Goal: Task Accomplishment & Management: Manage account settings

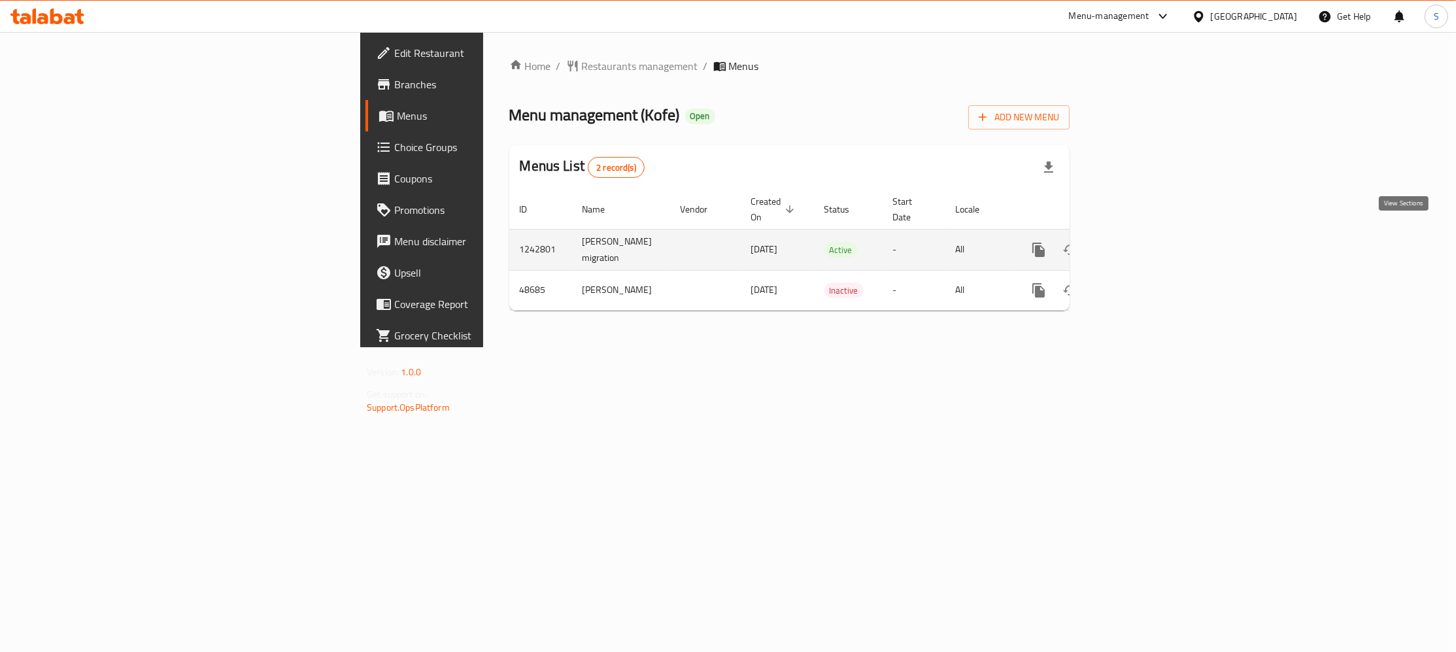
click at [1140, 242] on icon "enhanced table" at bounding box center [1133, 250] width 16 height 16
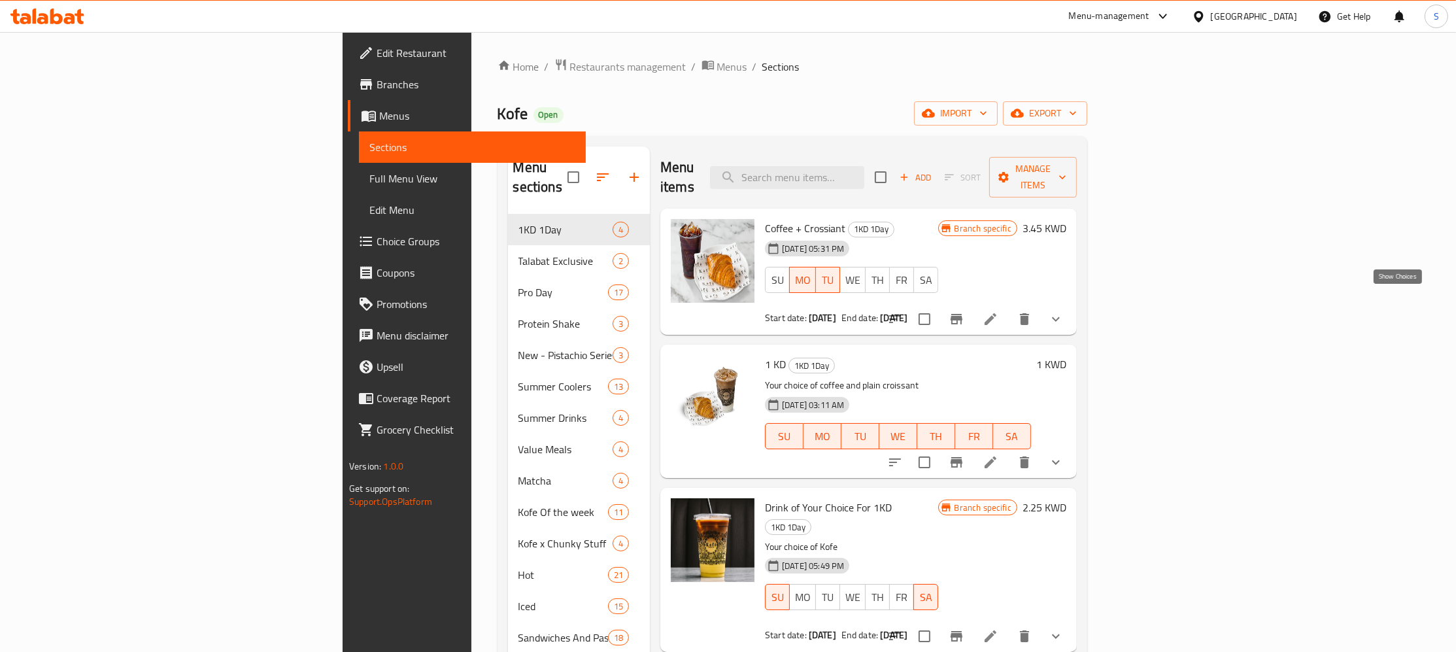
click at [1063, 311] on icon "show more" at bounding box center [1056, 319] width 16 height 16
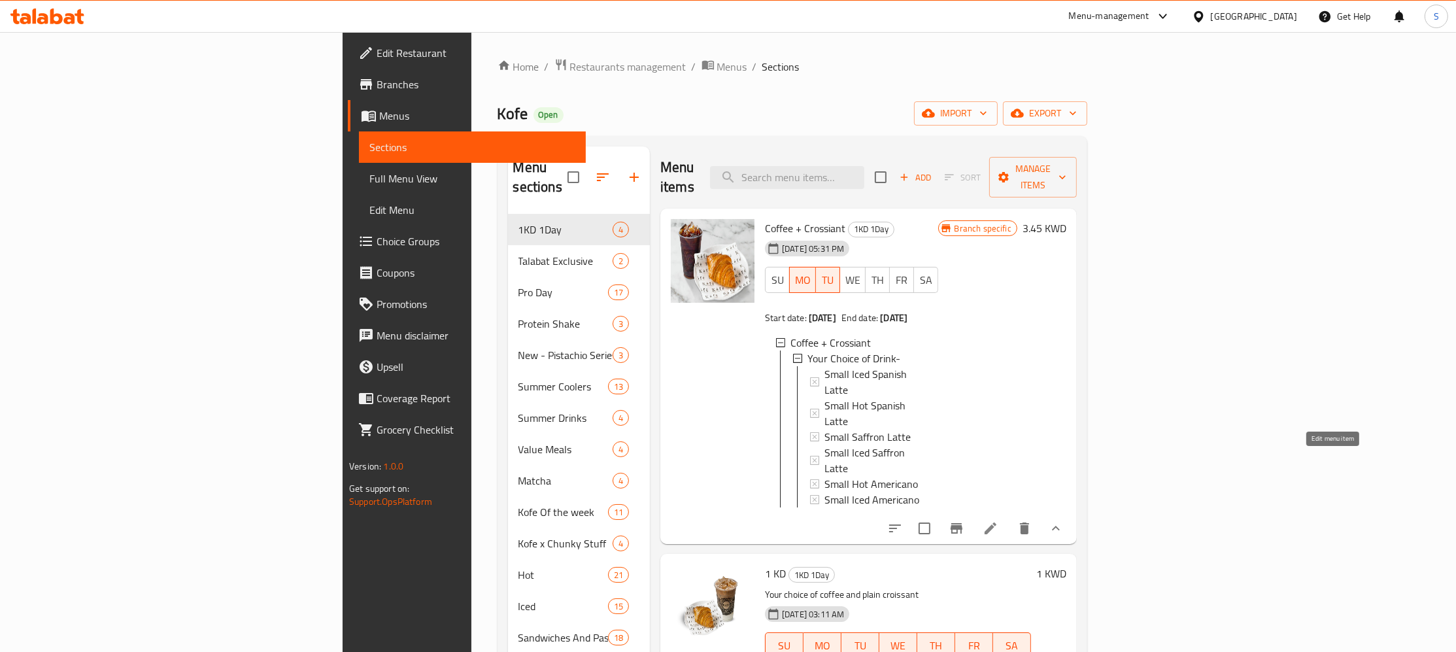
click at [998, 520] on icon at bounding box center [990, 528] width 16 height 16
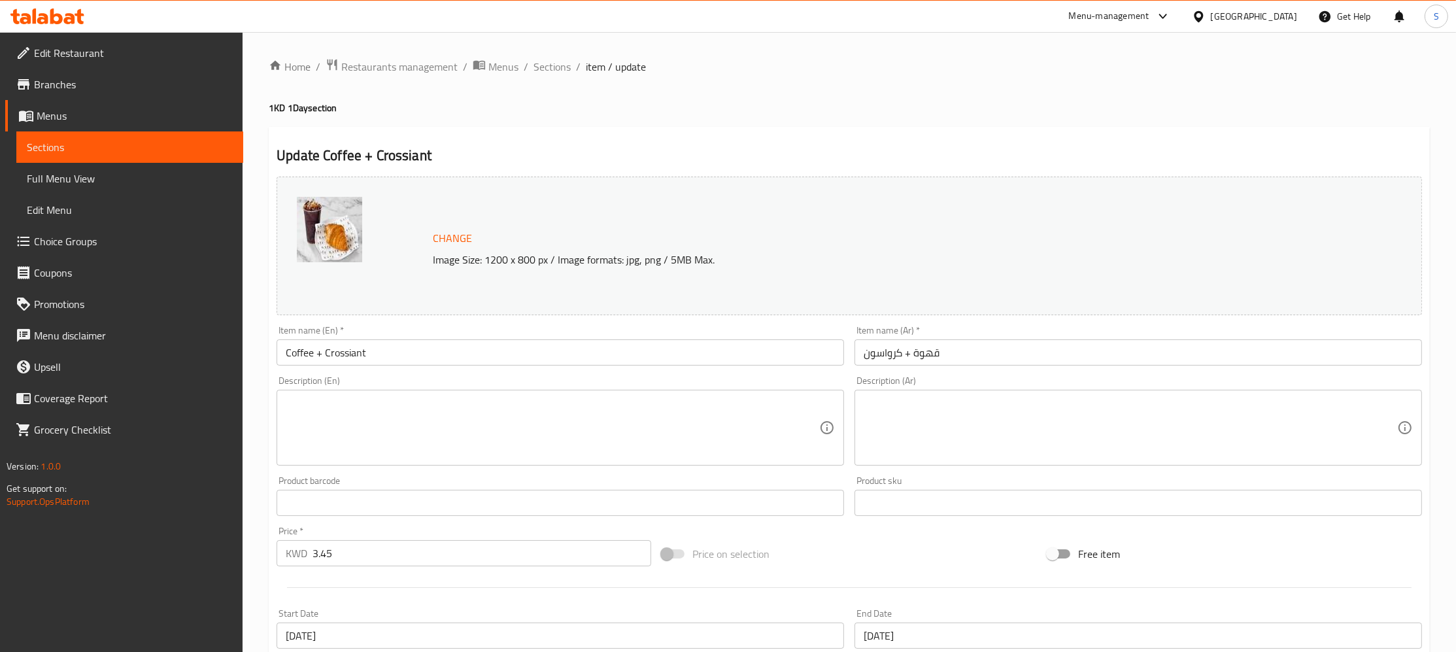
type input "إختيارك من مشروب -"
type input "1"
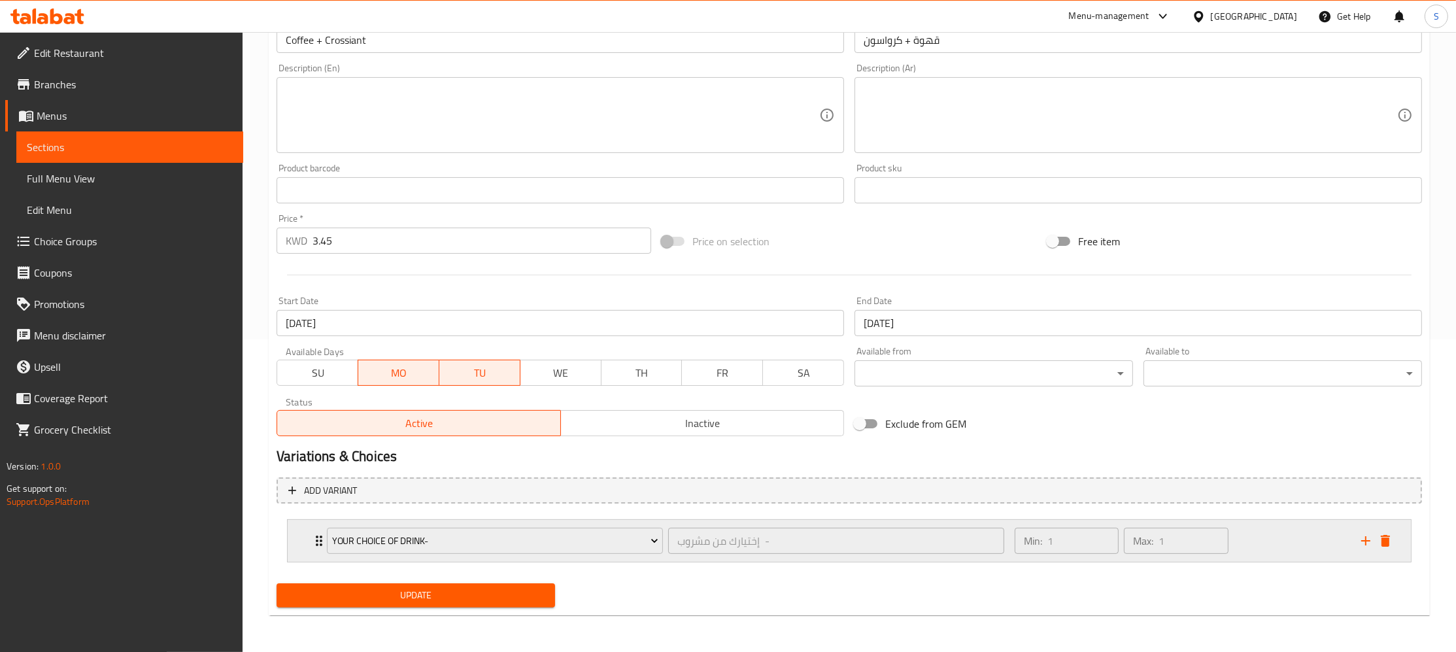
click at [317, 540] on icon "Expand" at bounding box center [319, 540] width 7 height 10
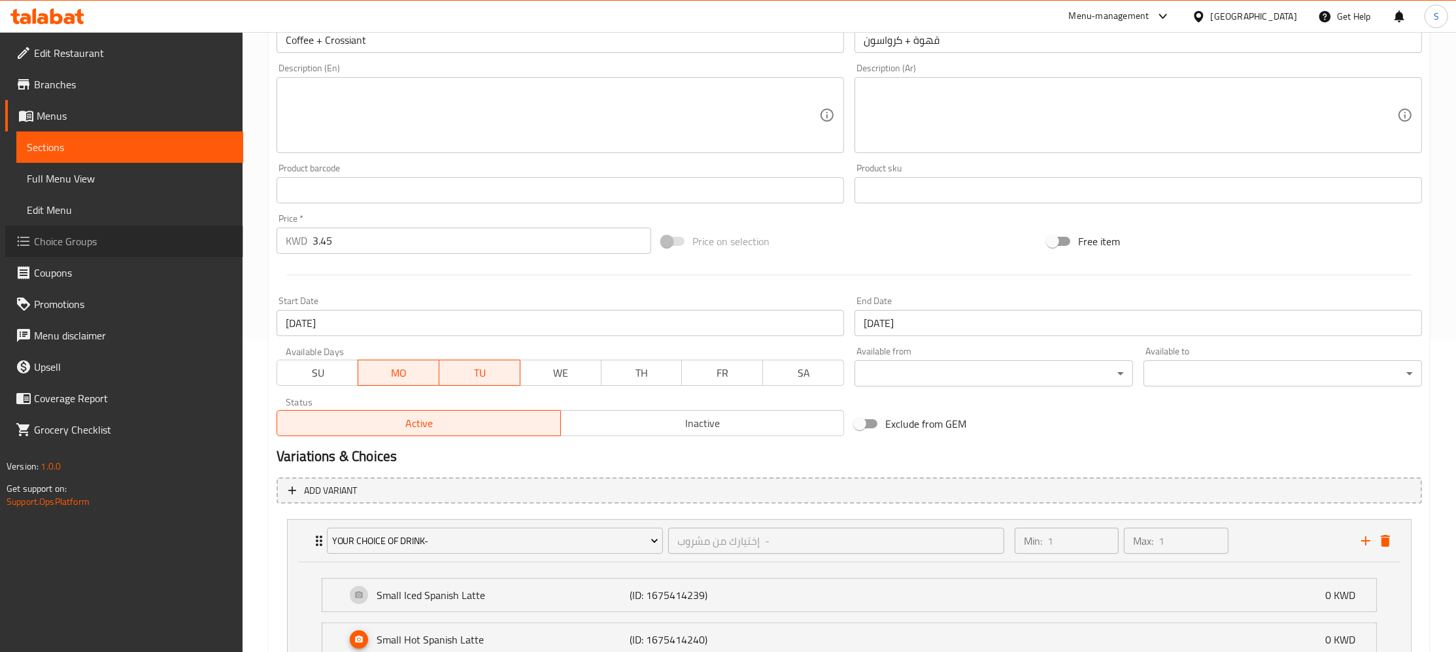
click at [114, 243] on span "Choice Groups" at bounding box center [133, 241] width 199 height 16
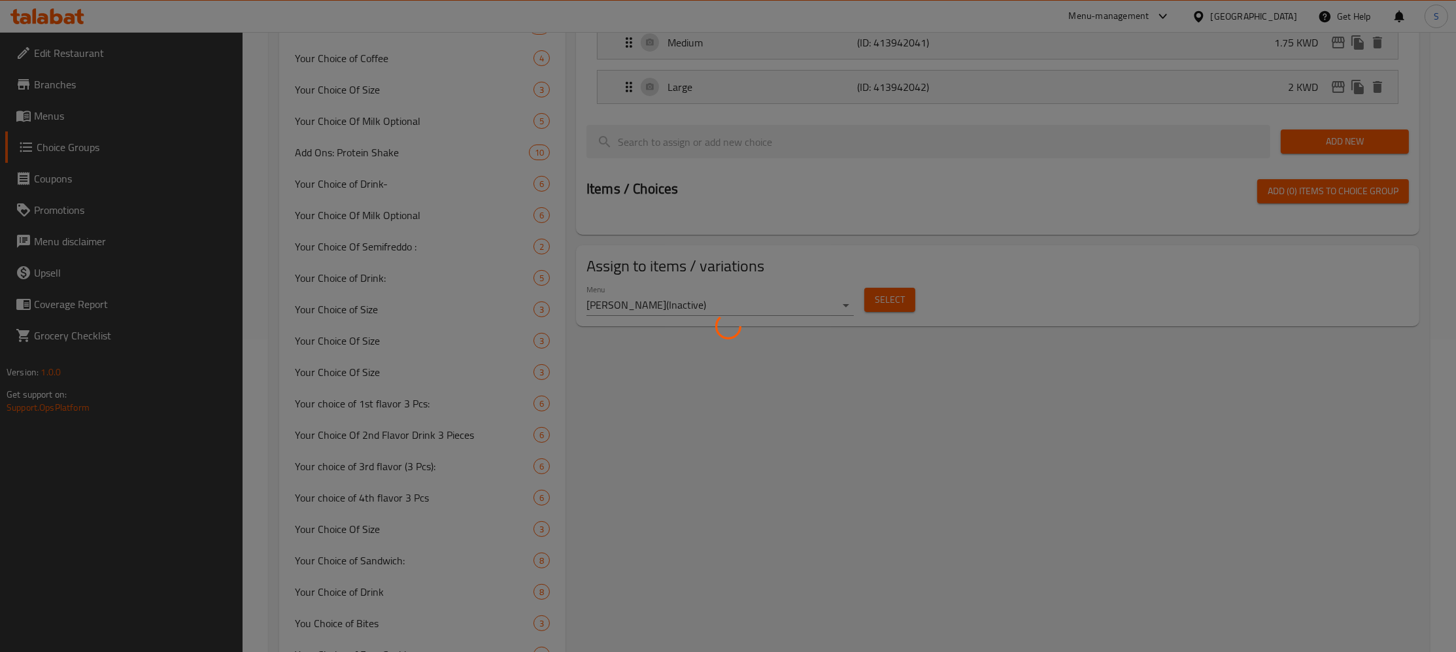
scroll to position [185, 0]
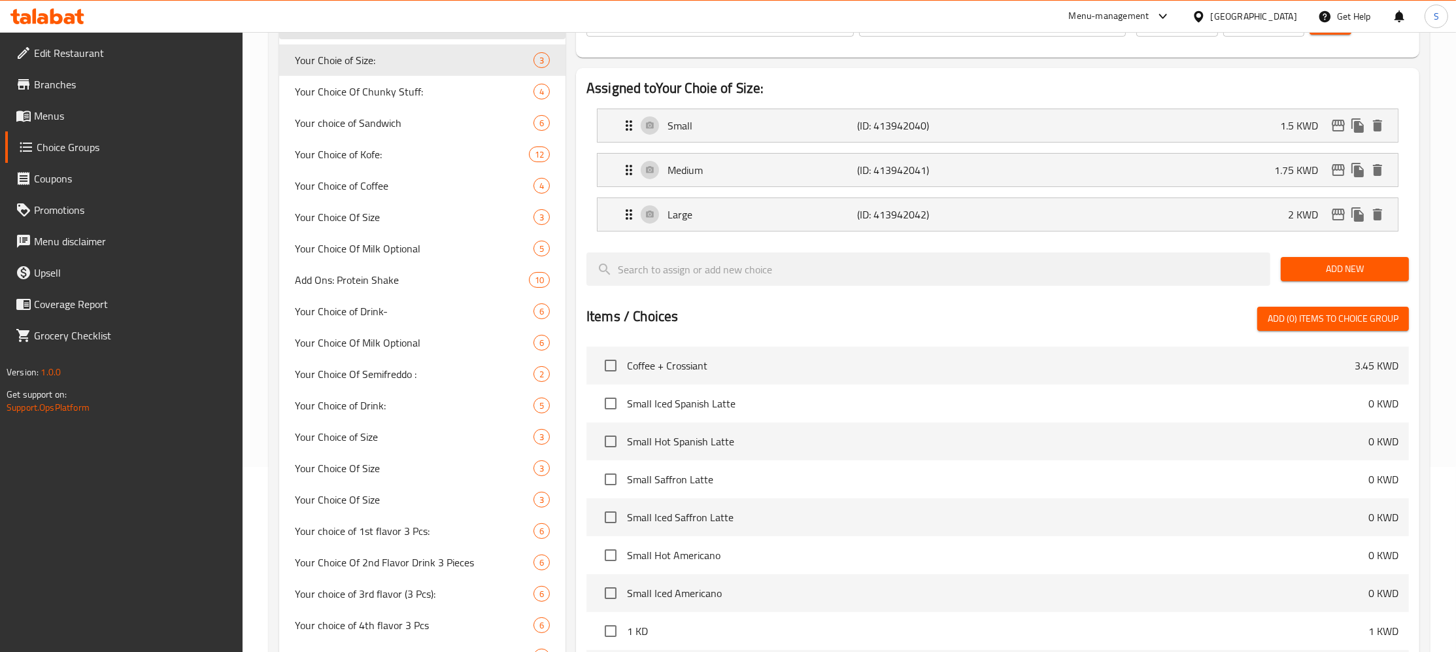
click at [426, 39] on input "search" at bounding box center [422, 22] width 286 height 33
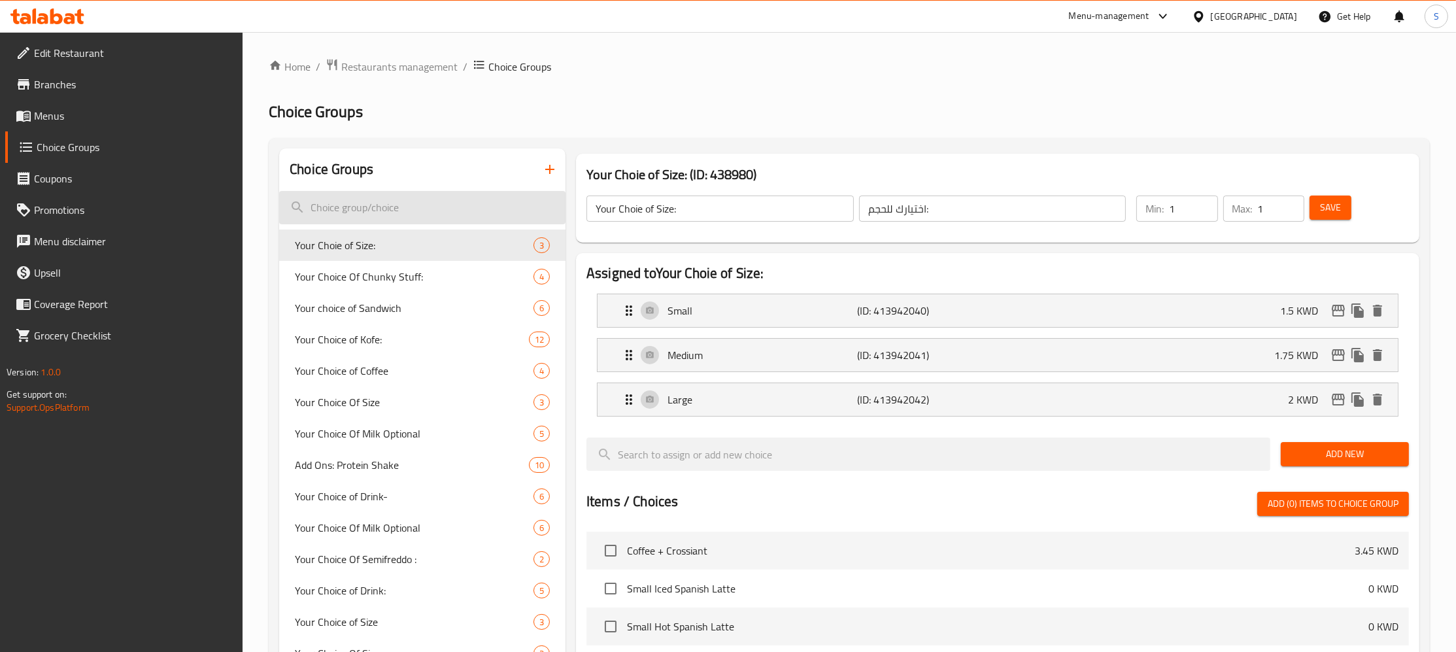
click at [410, 207] on input "search" at bounding box center [422, 207] width 286 height 33
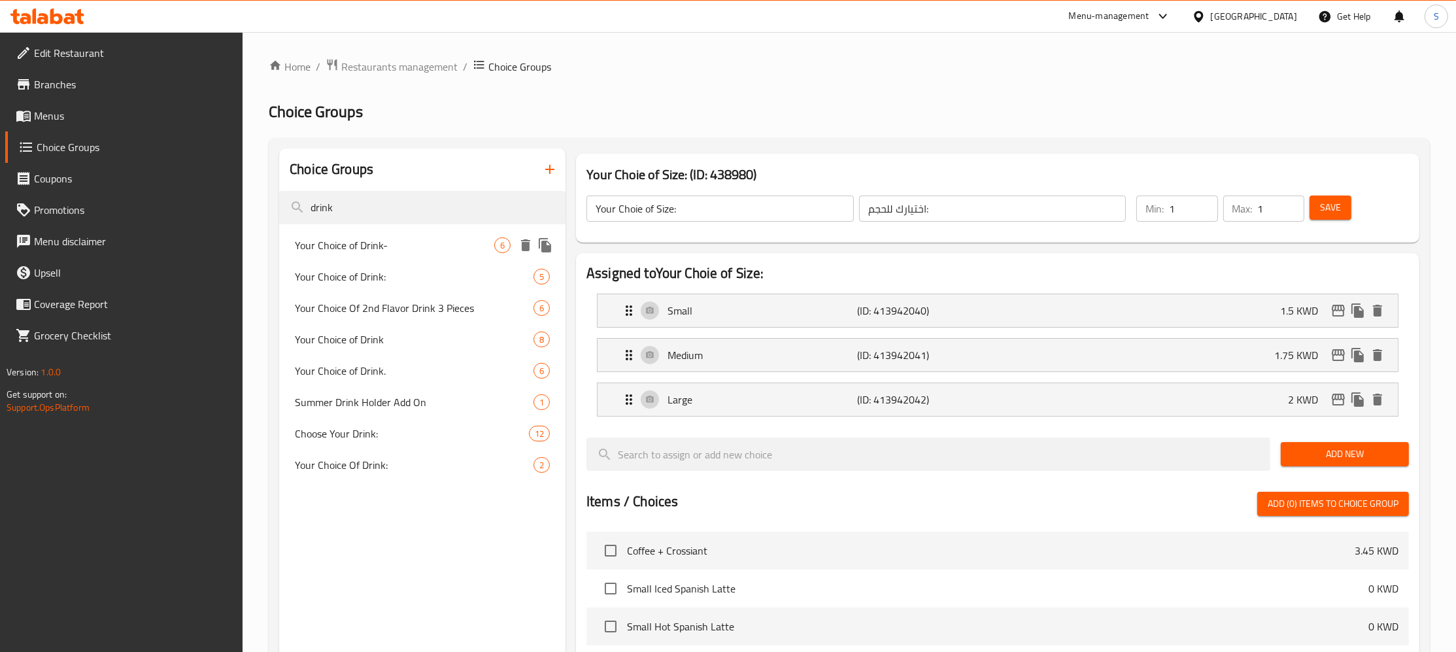
type input "drink"
click at [463, 256] on div "Your Choice of Drink- 6" at bounding box center [422, 244] width 286 height 31
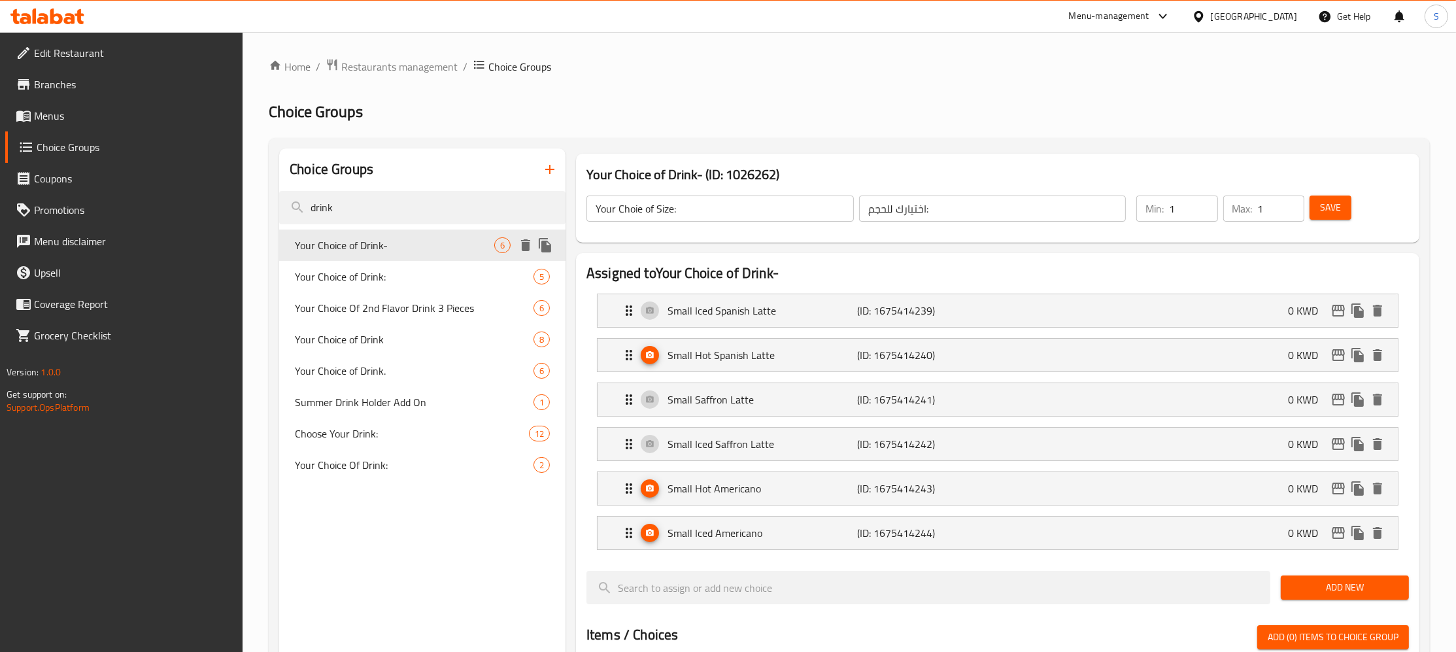
type input "Your Choice of Drink-"
type input "إختيارك من مشروب -"
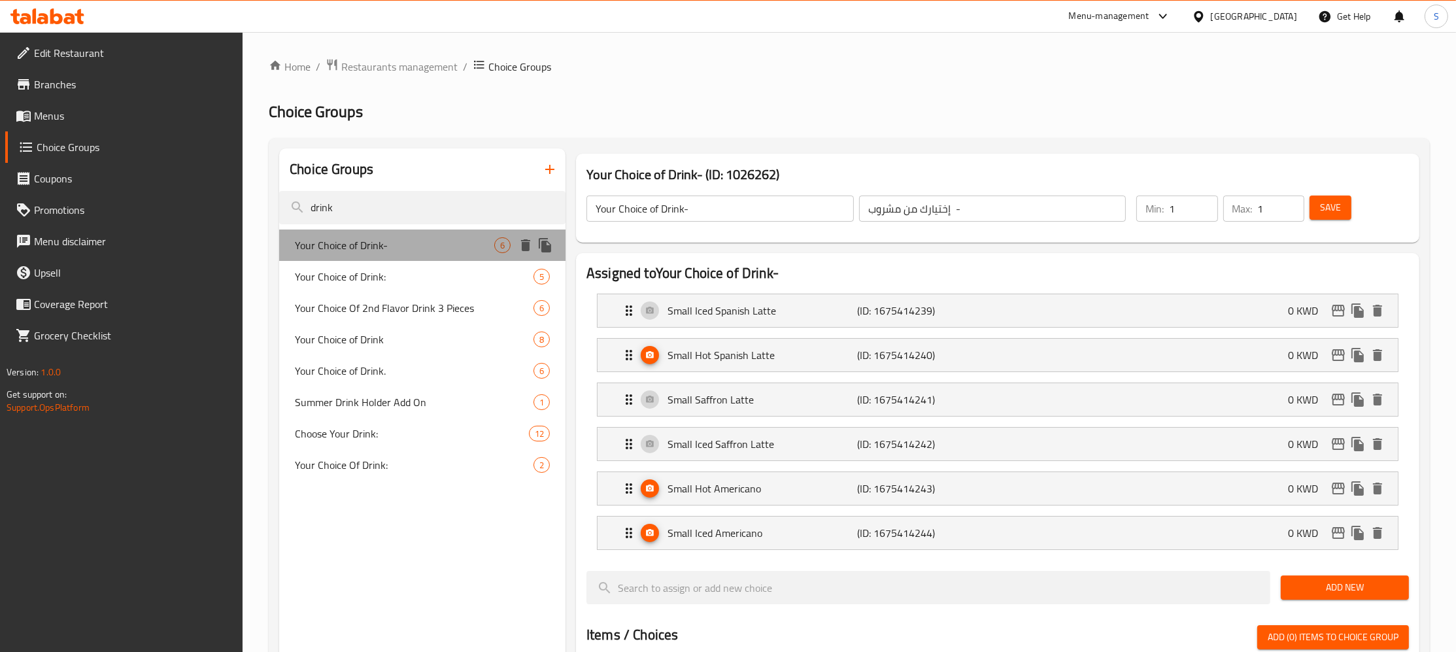
click at [463, 256] on div "Your Choice of Drink- 6" at bounding box center [422, 244] width 286 height 31
click at [776, 405] on p "Small Saffron Latte" at bounding box center [762, 399] width 190 height 16
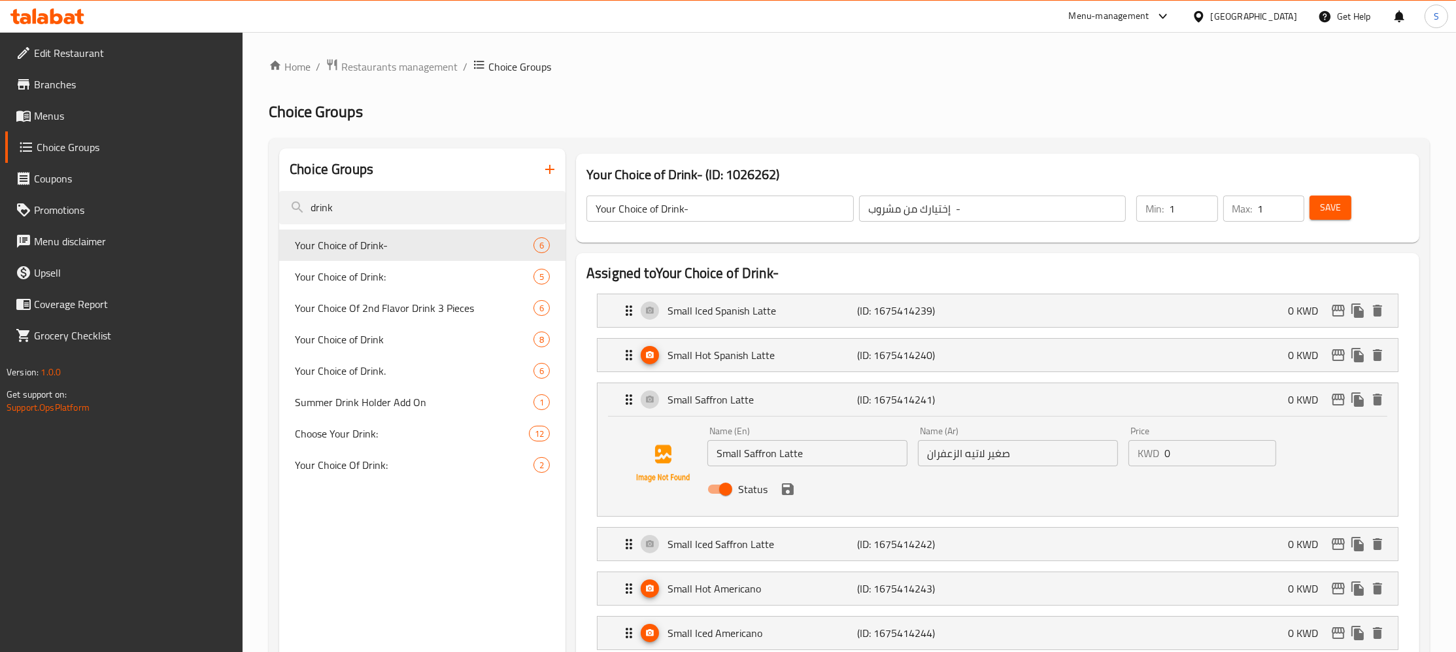
click at [949, 456] on input "صغير لاتيه الزعفران" at bounding box center [1018, 453] width 200 height 26
type input "صغير لاتيه"
click at [787, 458] on input "Small Saffron Latte" at bounding box center [807, 453] width 200 height 26
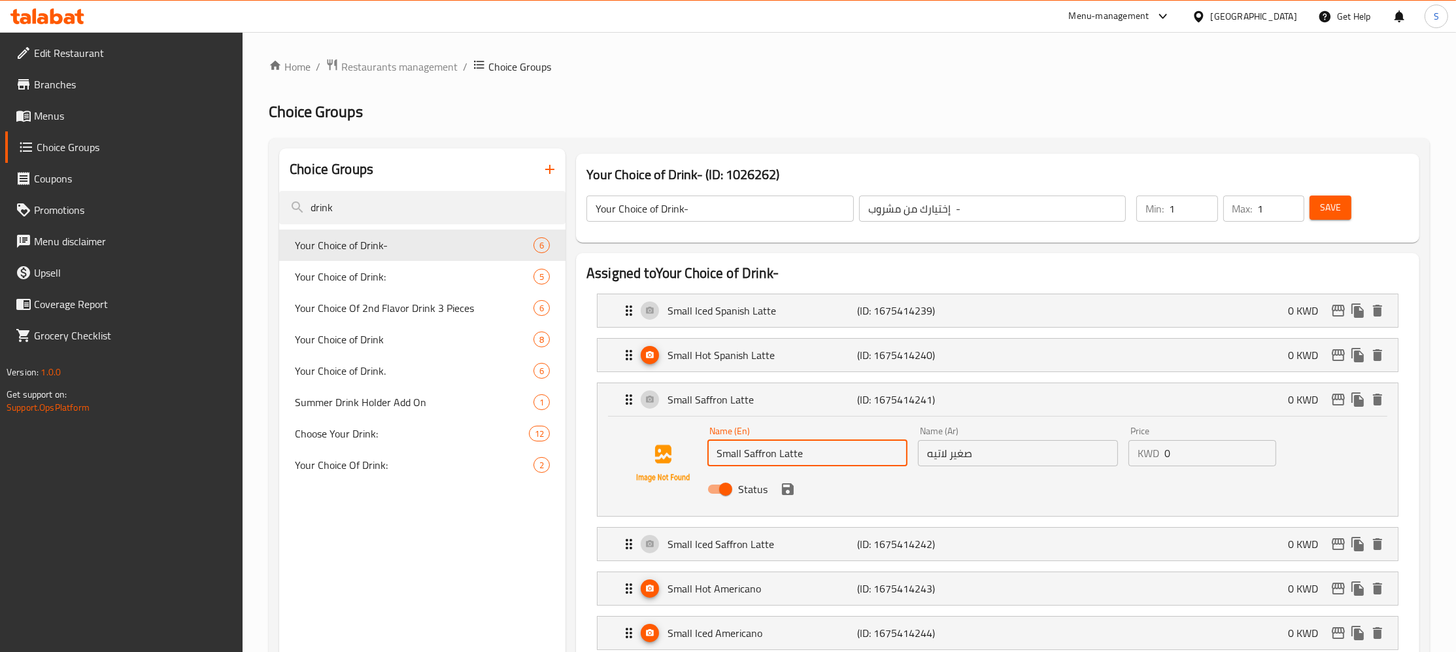
click at [763, 454] on input "Small Saffron Latte" at bounding box center [807, 453] width 200 height 26
click at [787, 494] on icon "save" at bounding box center [788, 489] width 12 height 12
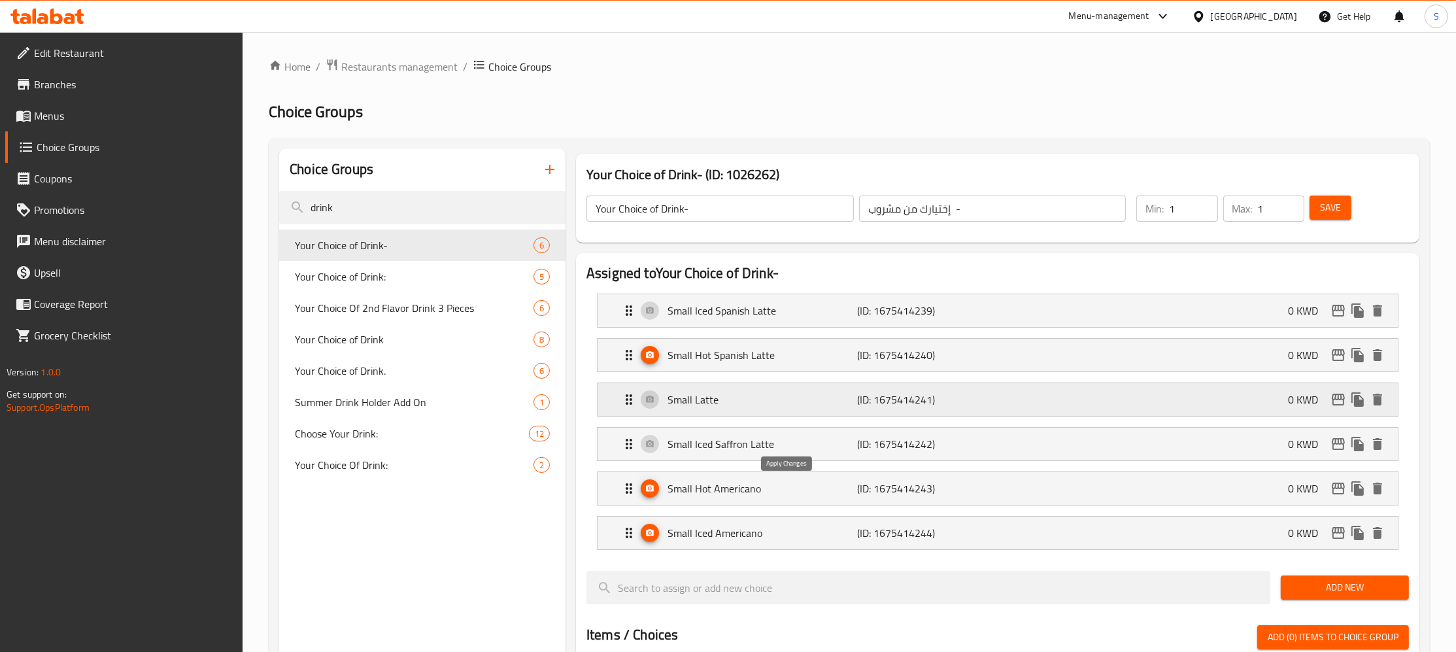
type input "Small Latte"
click at [773, 359] on p "Small Hot Spanish Latte" at bounding box center [762, 355] width 190 height 16
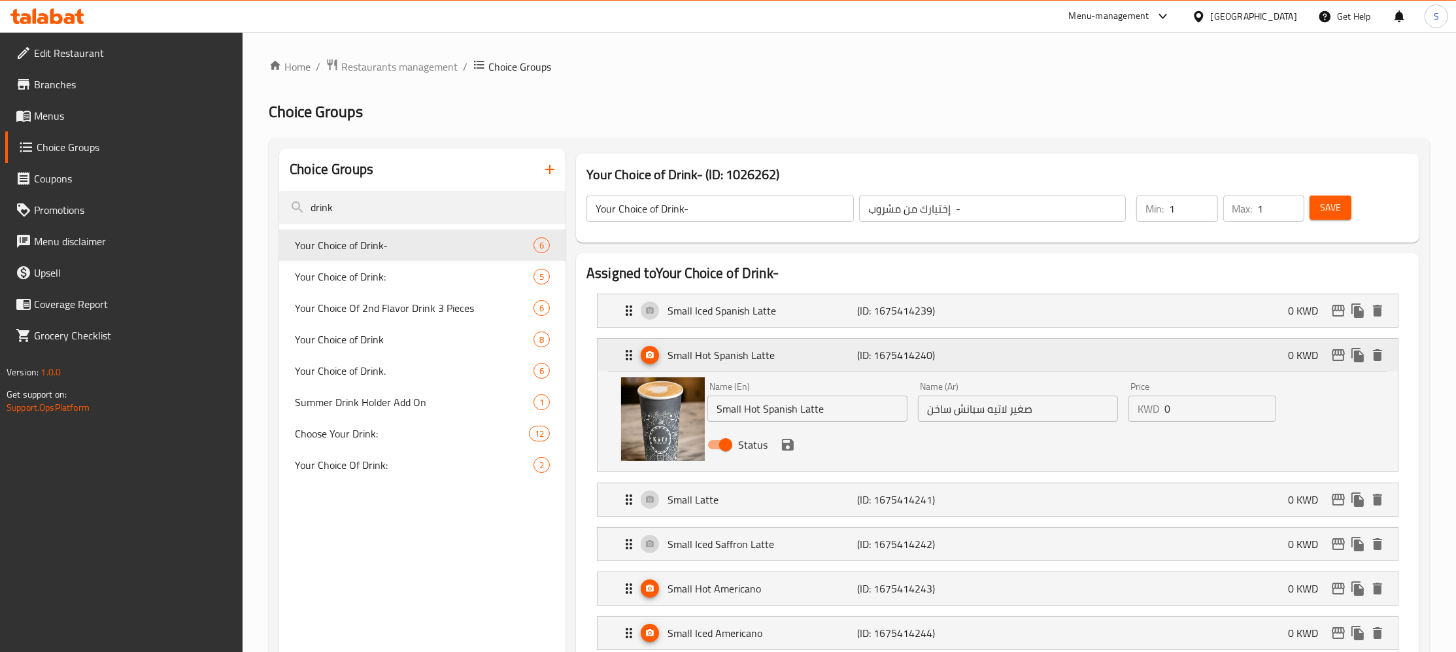
click at [839, 358] on p "Small Hot Spanish Latte" at bounding box center [762, 355] width 190 height 16
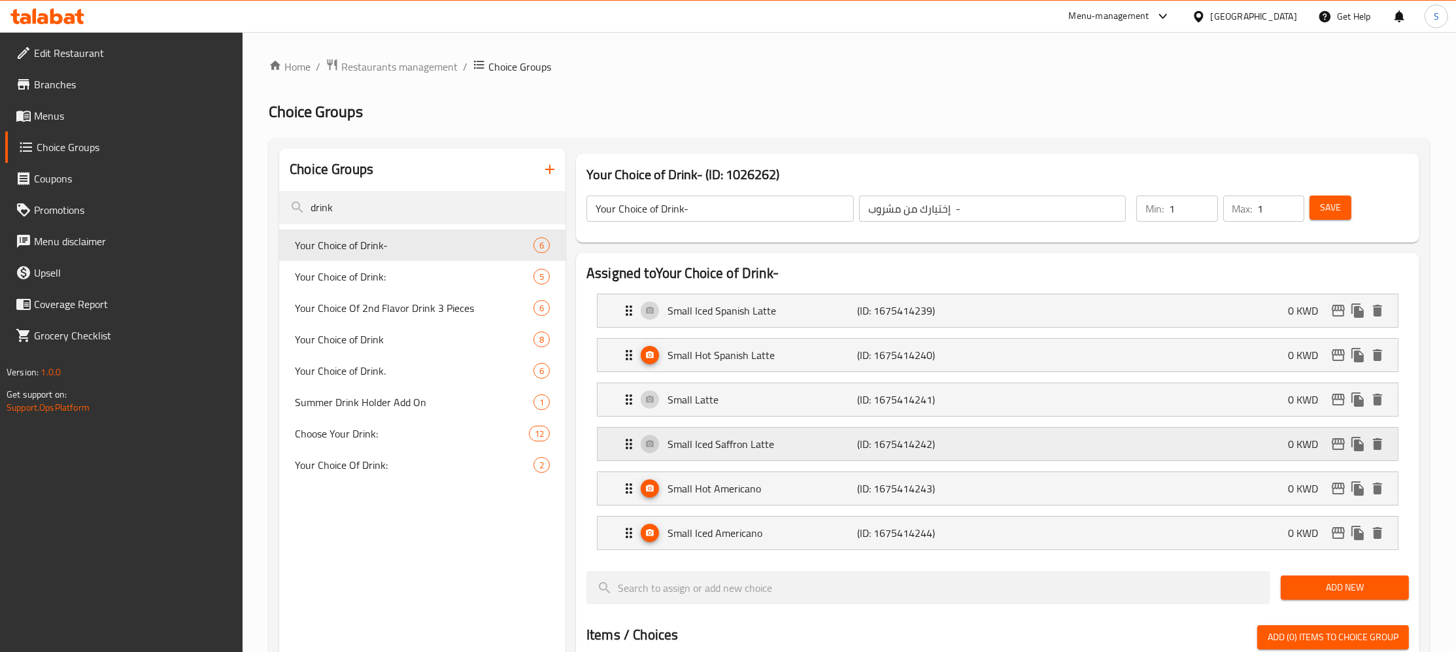
click at [799, 444] on p "Small Iced Saffron Latte" at bounding box center [762, 444] width 190 height 16
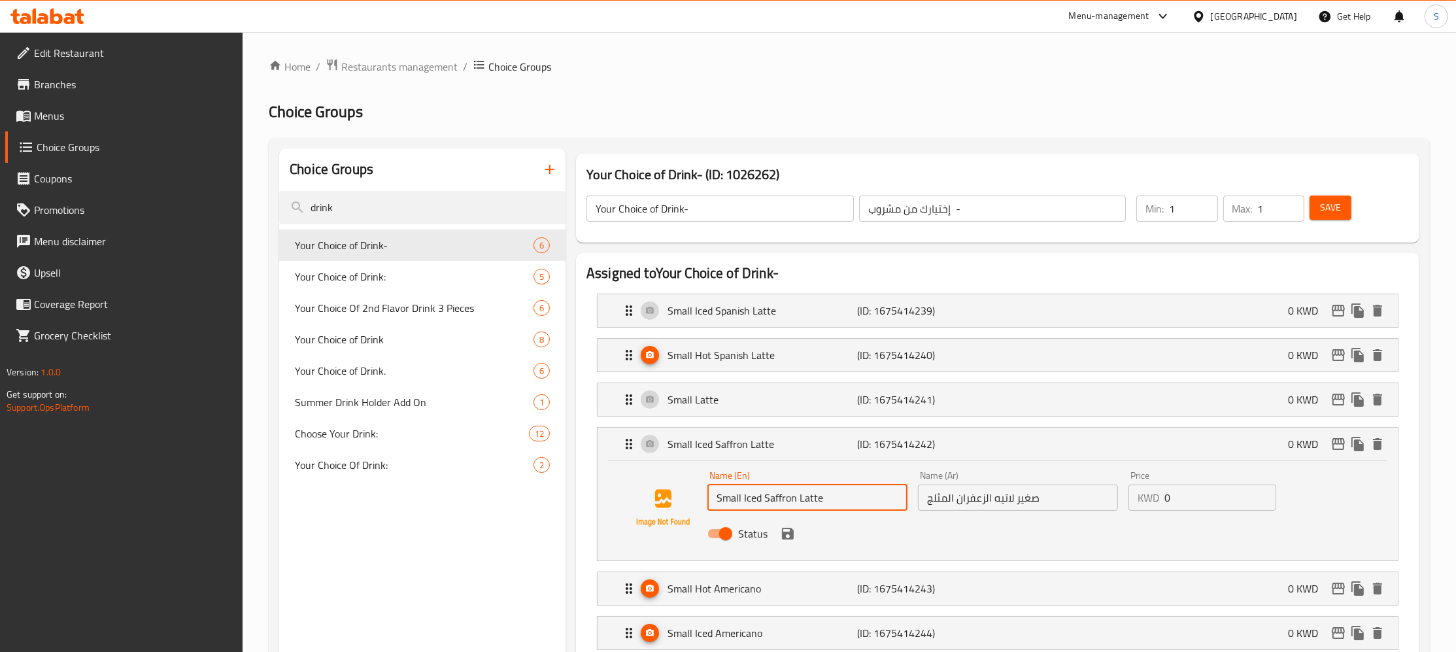
click at [752, 501] on input "Small Iced Saffron Latte" at bounding box center [807, 497] width 200 height 26
click at [773, 501] on input "Small Iced Saffron Latte" at bounding box center [807, 497] width 200 height 26
type input "Small Iced Latte"
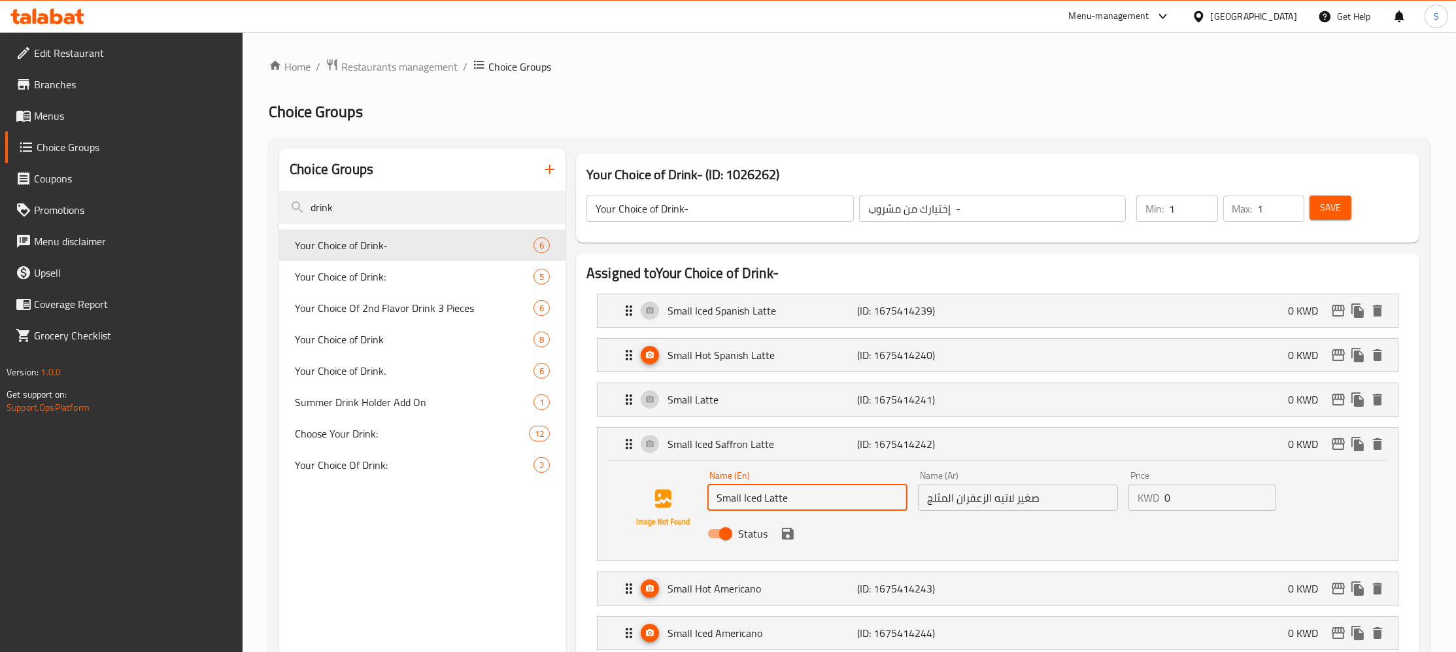
click at [975, 510] on input "صغير لاتيه الزعفران المثلج" at bounding box center [1018, 497] width 200 height 26
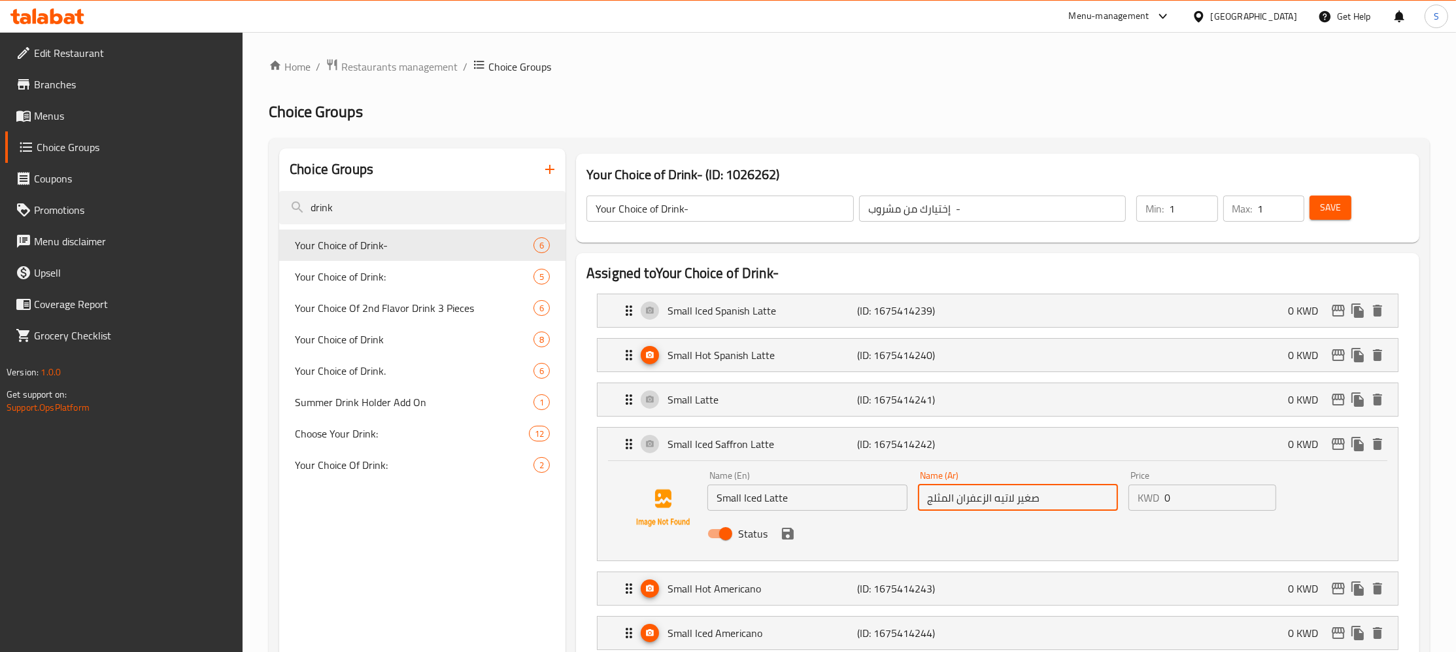
click at [975, 510] on input "صغير لاتيه الزعفران المثلج" at bounding box center [1018, 497] width 200 height 26
click at [785, 535] on icon "save" at bounding box center [788, 533] width 12 height 12
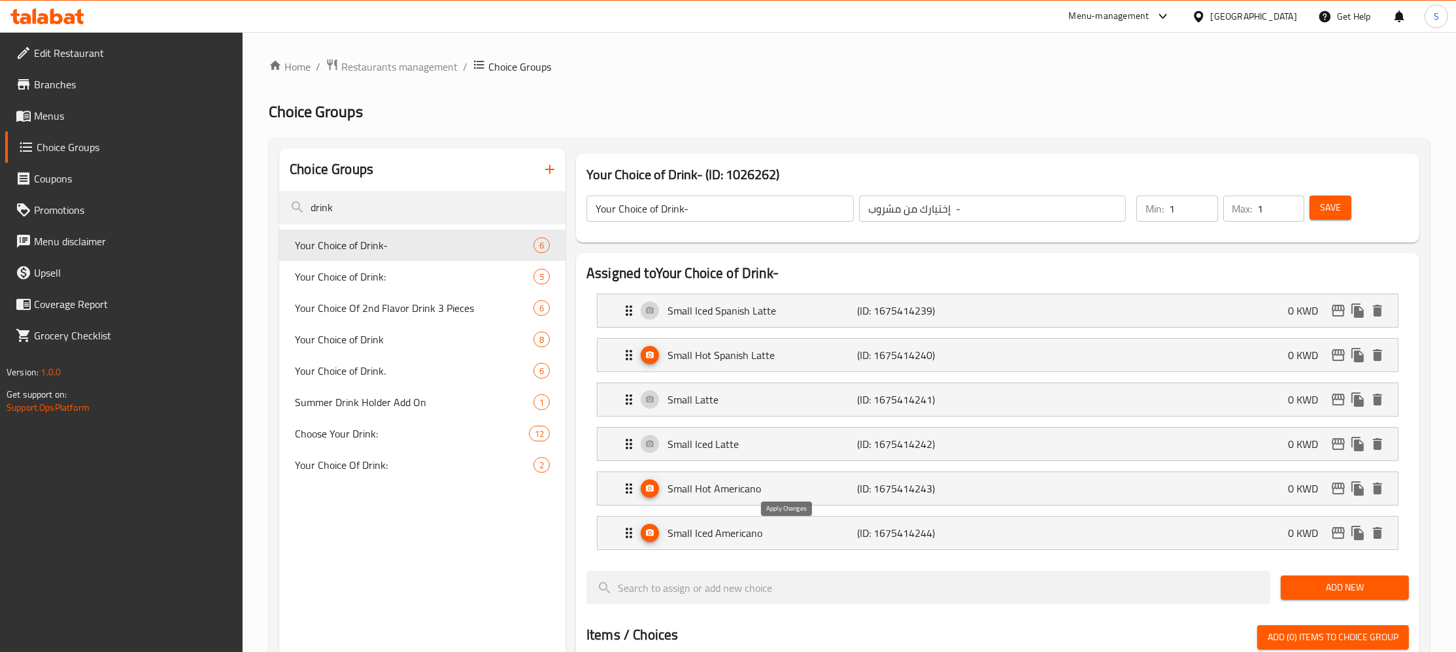
type input "صغير لاتيه المثلج"
click at [729, 411] on div "Small Latte (ID: 1675414241) 0 KWD" at bounding box center [1001, 399] width 761 height 33
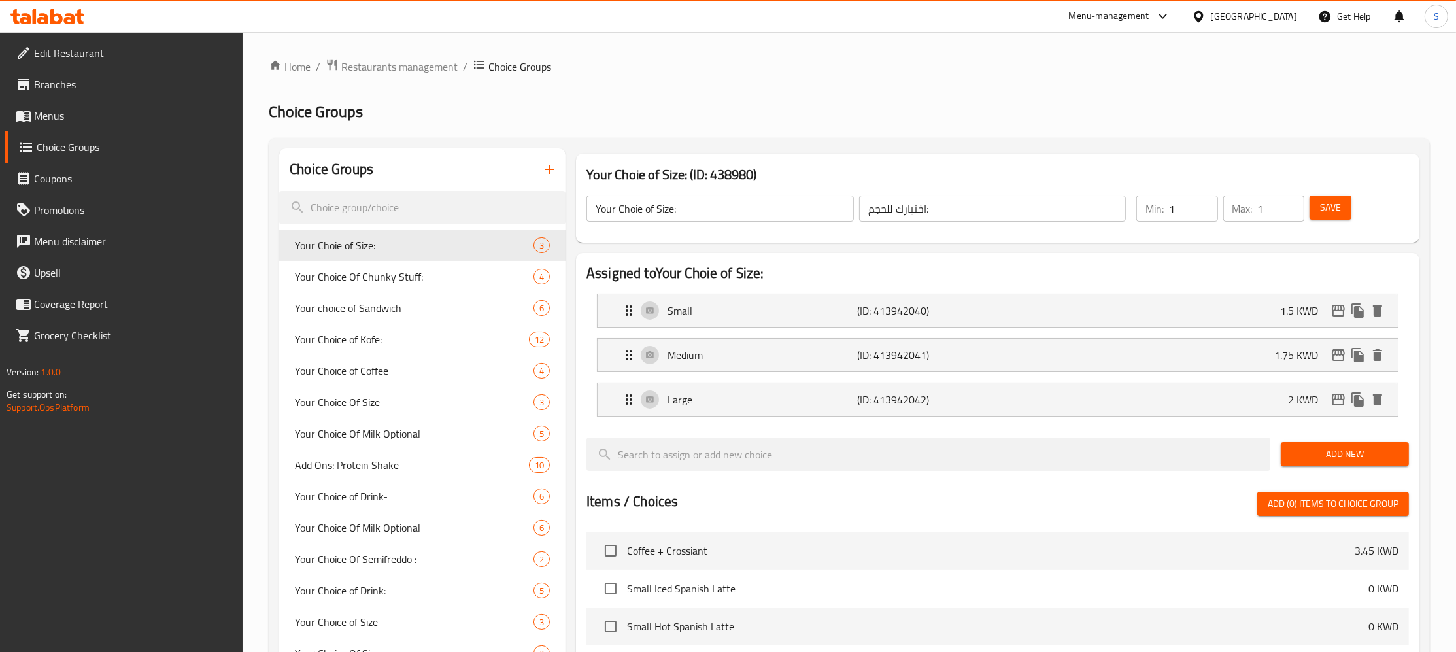
click at [483, 212] on div at bounding box center [728, 326] width 1456 height 652
click at [468, 212] on div at bounding box center [728, 326] width 1456 height 652
click at [341, 212] on div at bounding box center [728, 326] width 1456 height 652
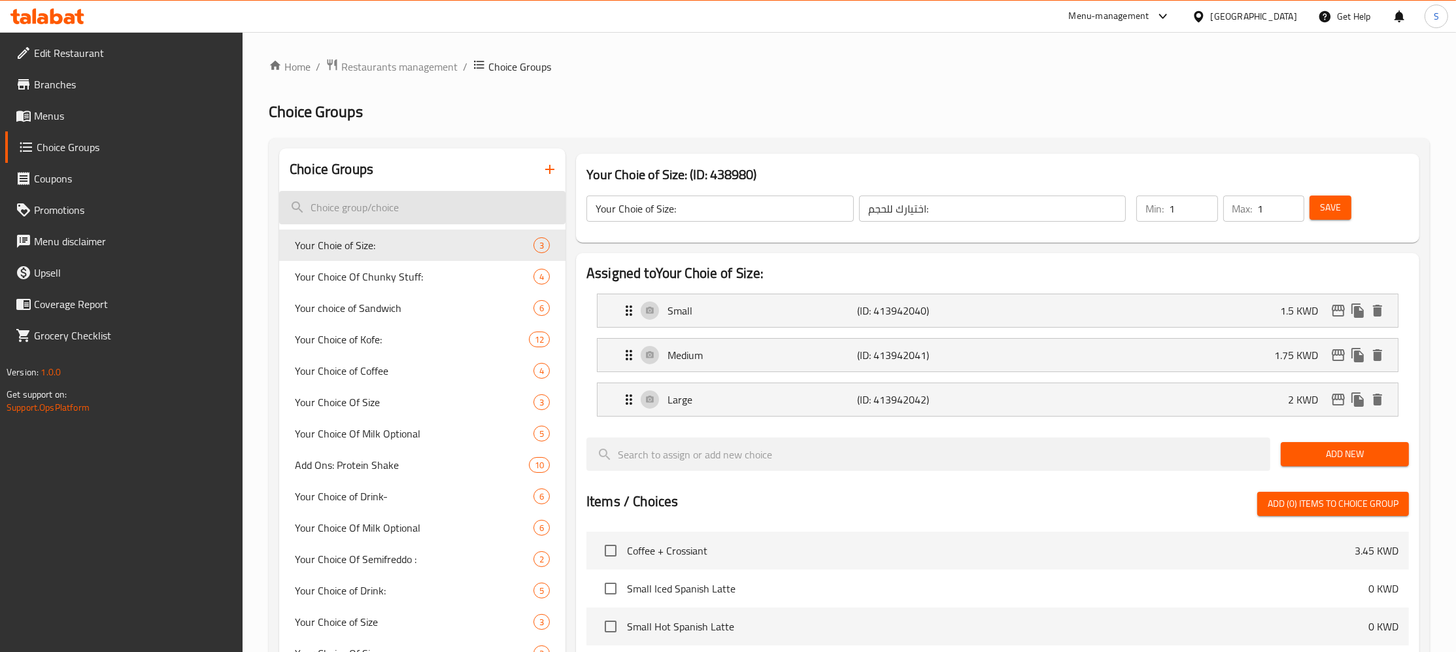
click at [367, 221] on input "search" at bounding box center [422, 207] width 286 height 33
click at [350, 216] on input "search" at bounding box center [422, 207] width 286 height 33
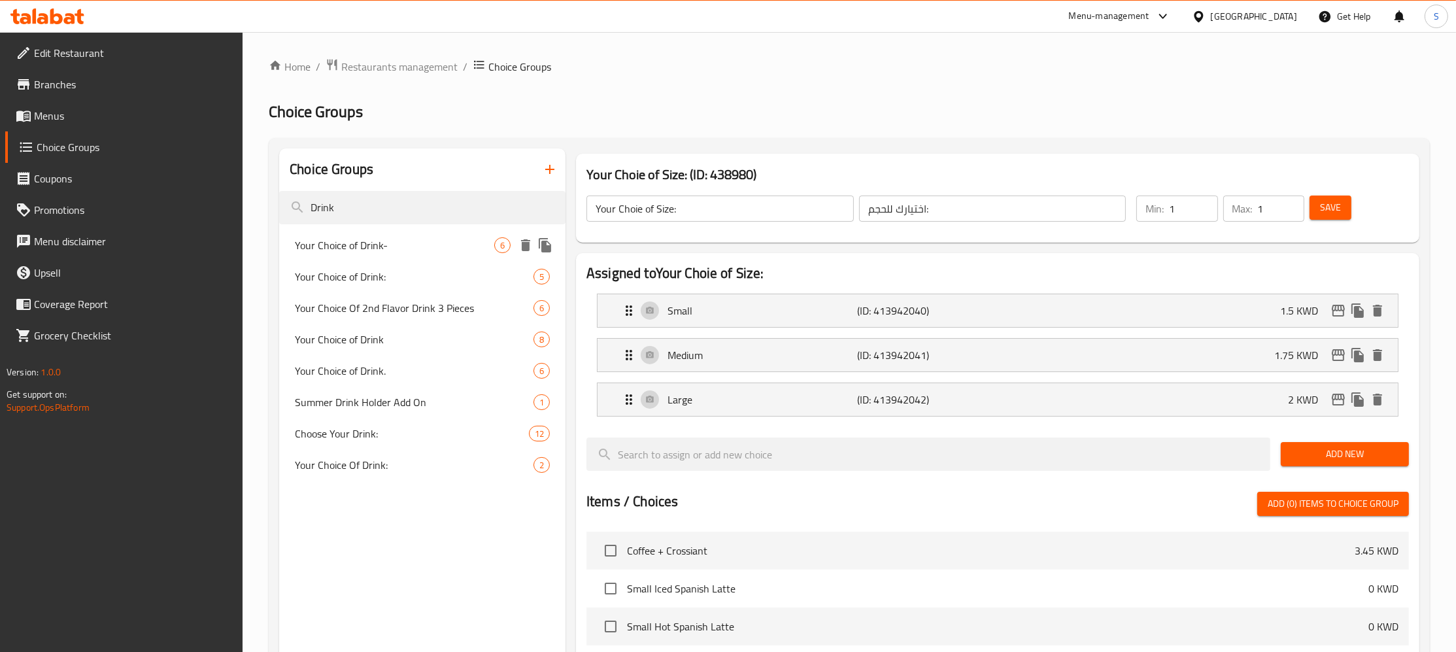
type input "Drink"
click at [442, 256] on div "Your Choice of Drink- 6" at bounding box center [422, 244] width 286 height 31
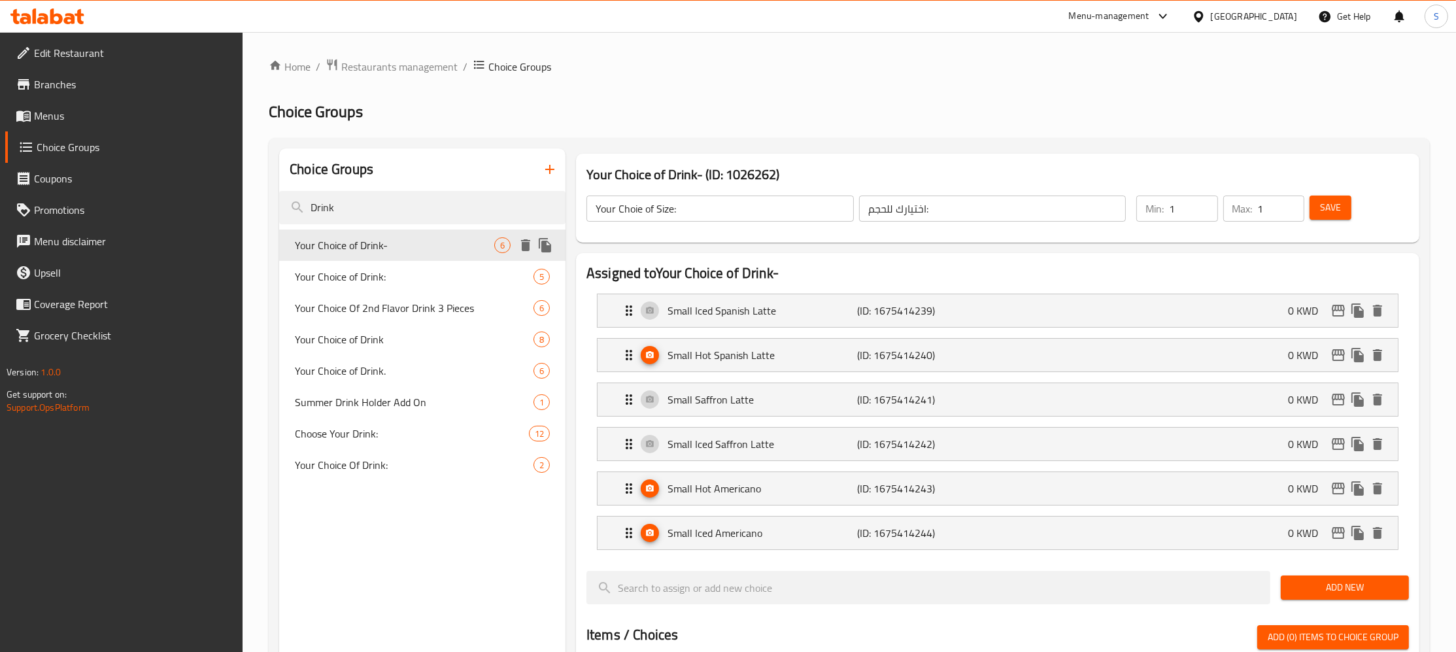
type input "Your Choice of Drink-"
type input "إختيارك من مشروب -"
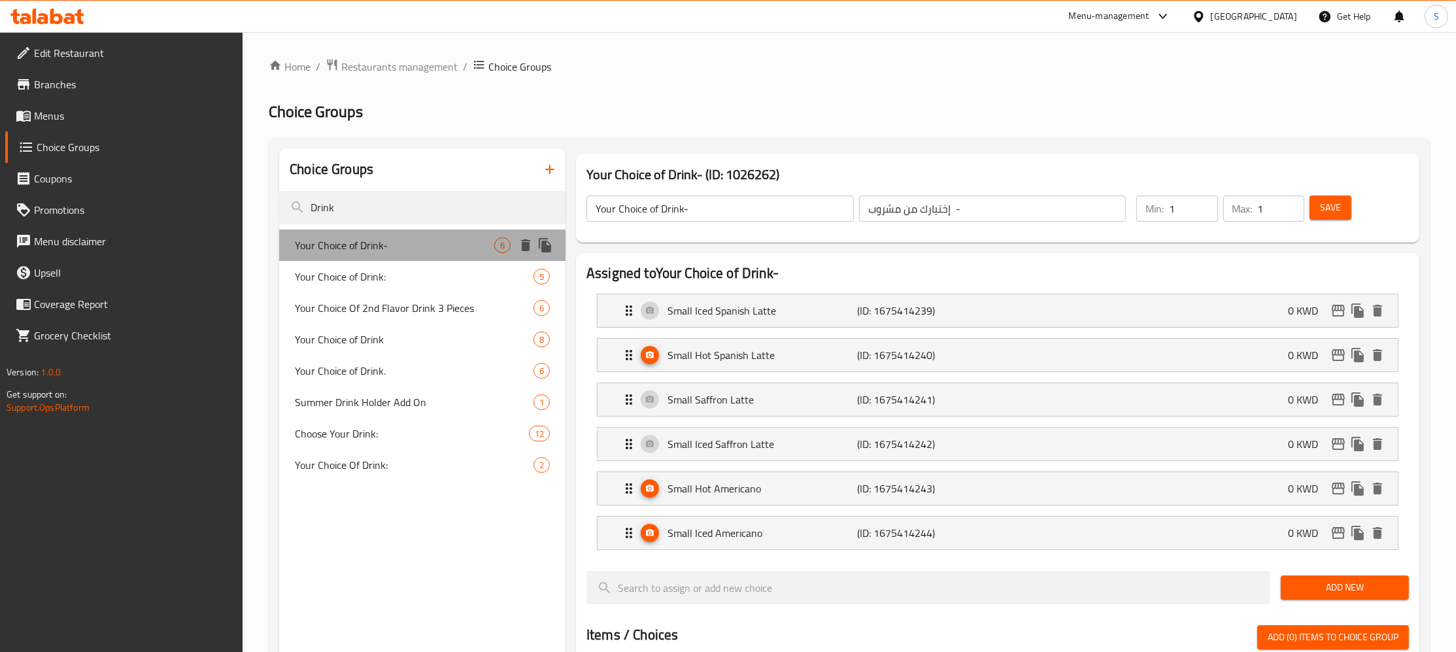
click at [442, 256] on div "Your Choice of Drink- 6" at bounding box center [422, 244] width 286 height 31
click at [797, 397] on p "Small Saffron Latte" at bounding box center [762, 399] width 190 height 16
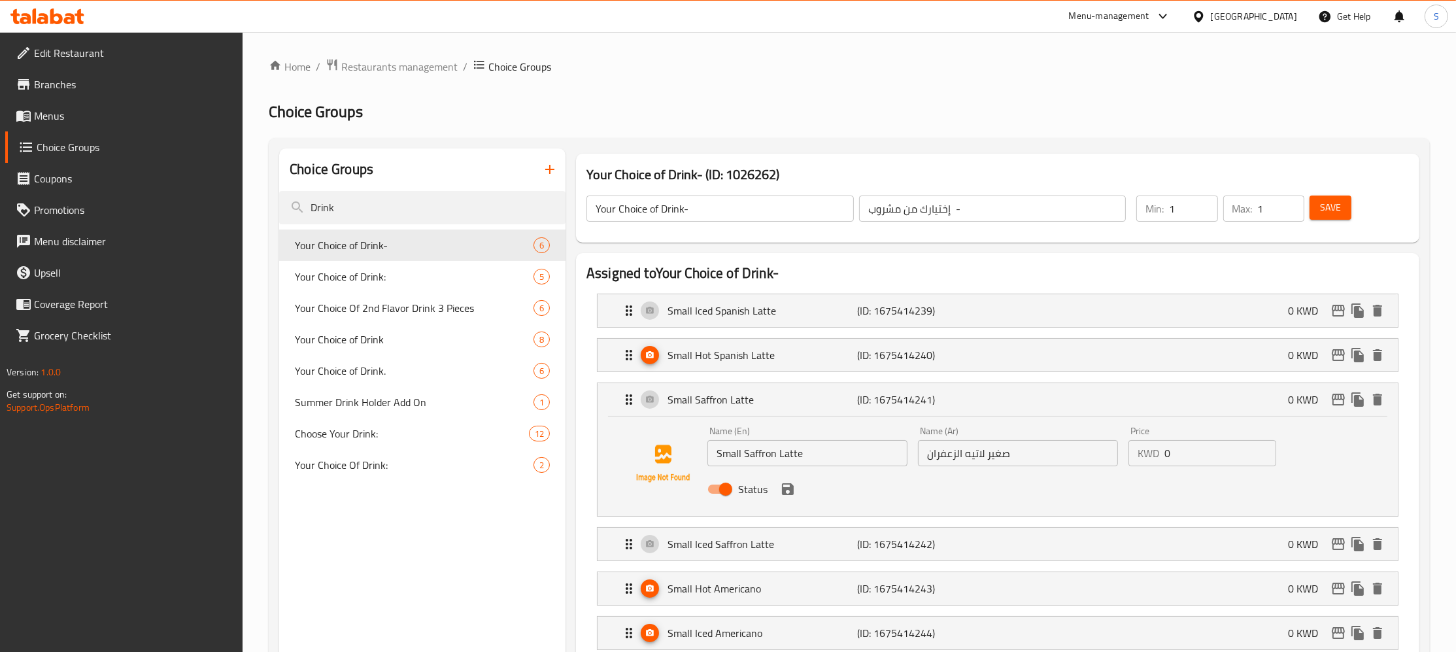
click at [756, 452] on input "Small Saffron Latte" at bounding box center [807, 453] width 200 height 26
type input "Small Latte"
click at [969, 456] on input "صغير لاتيه الزعفران" at bounding box center [1018, 453] width 200 height 26
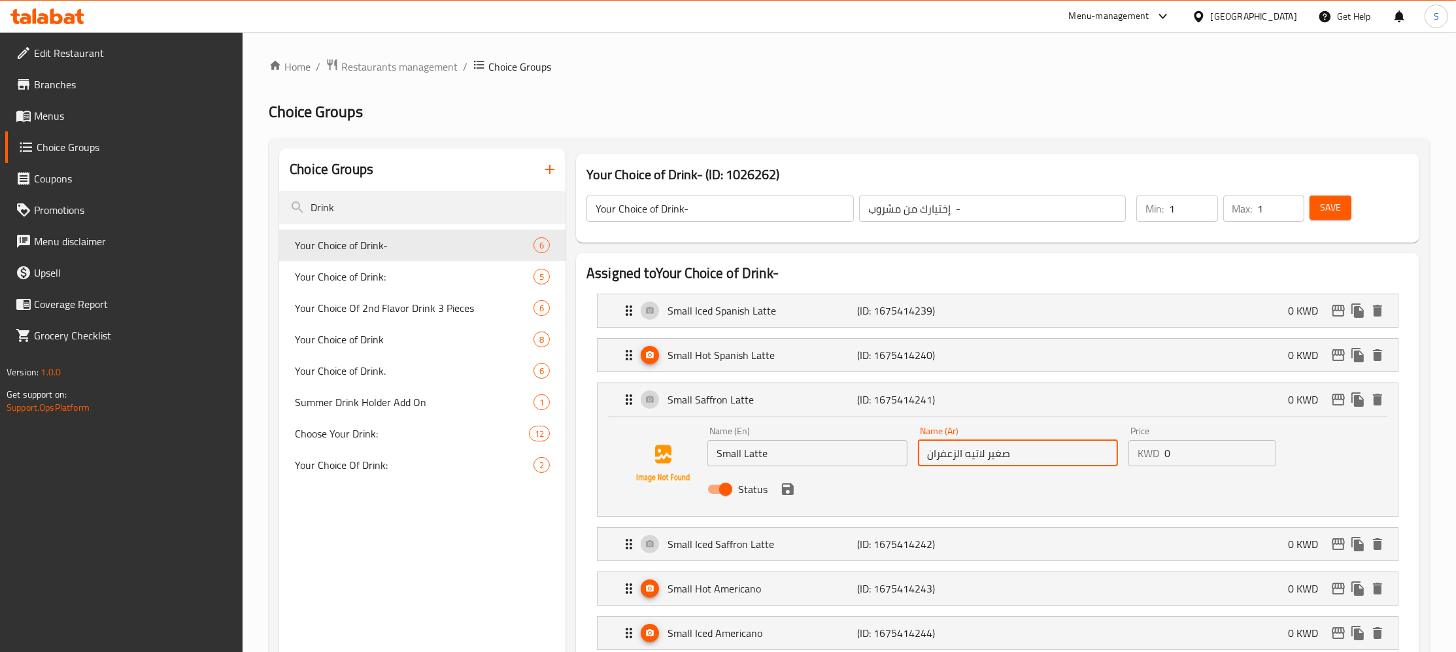
click at [950, 450] on input "صغير لاتيه الزعفران" at bounding box center [1018, 453] width 200 height 26
click at [783, 491] on icon "save" at bounding box center [788, 489] width 12 height 12
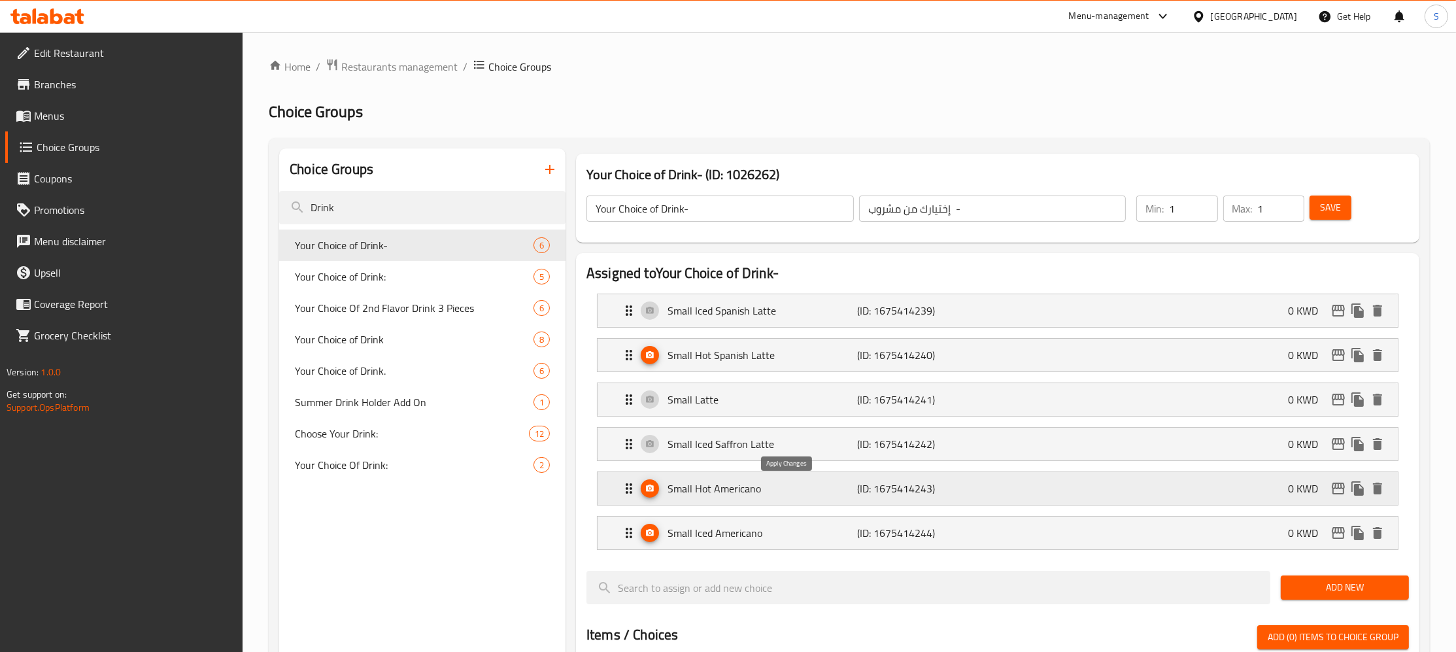
type input "صغير لاتيه"
click at [763, 439] on p "Small Iced Saffron Latte" at bounding box center [762, 444] width 190 height 16
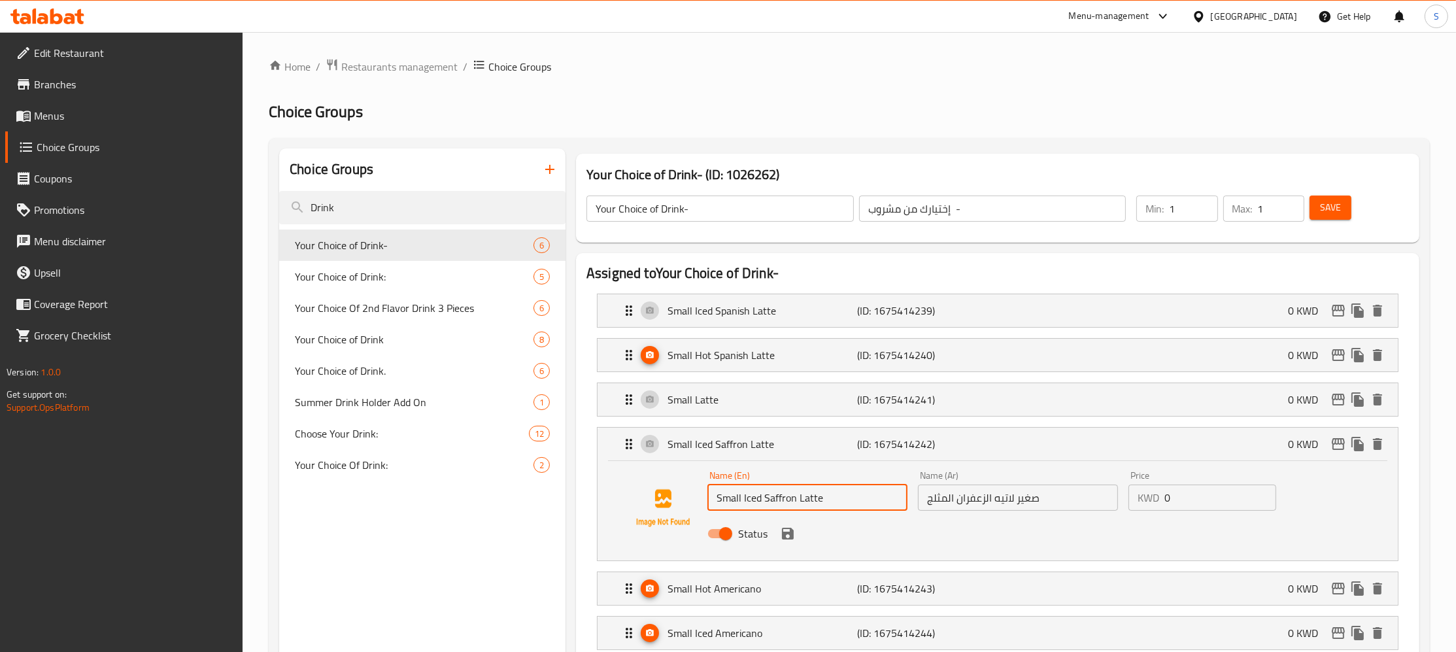
click at [769, 498] on input "Small Iced Saffron Latte" at bounding box center [807, 497] width 200 height 26
type input "Small Iced Latte"
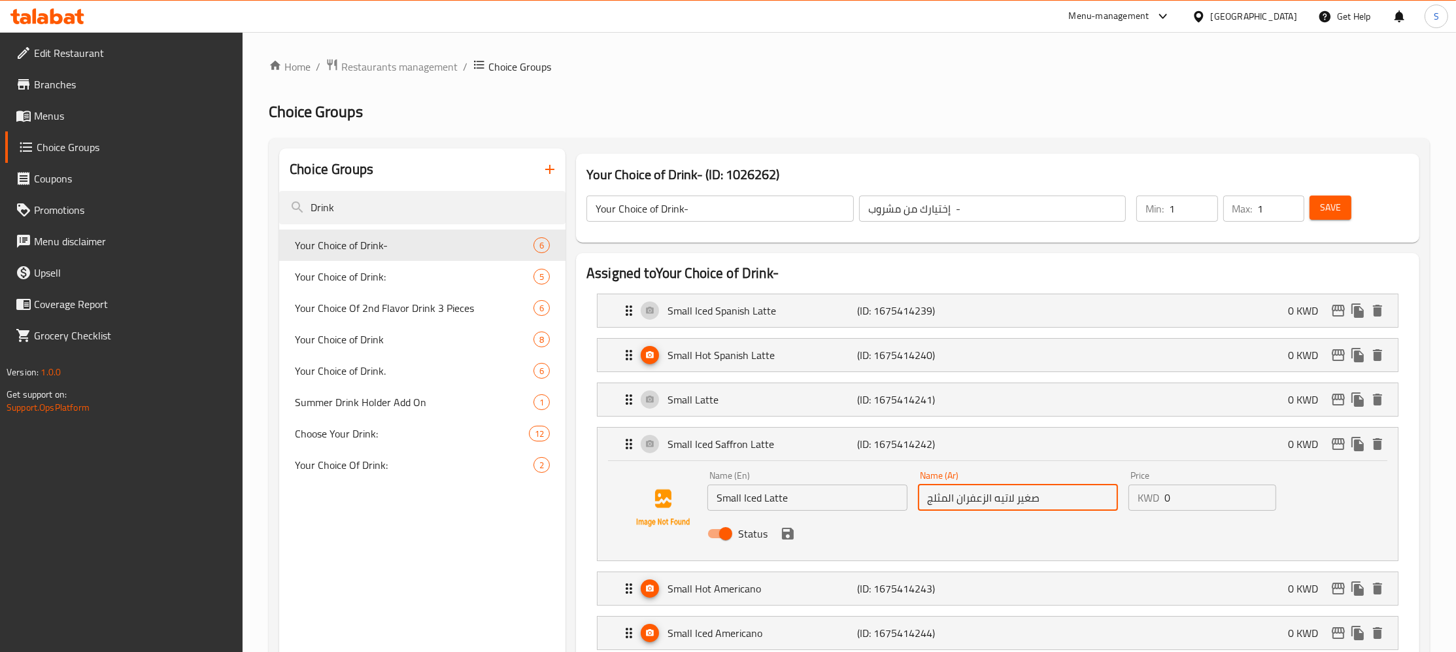
click at [969, 498] on input "صغير لاتيه الزعفران المثلج" at bounding box center [1018, 497] width 200 height 26
click at [784, 539] on icon "save" at bounding box center [788, 533] width 12 height 12
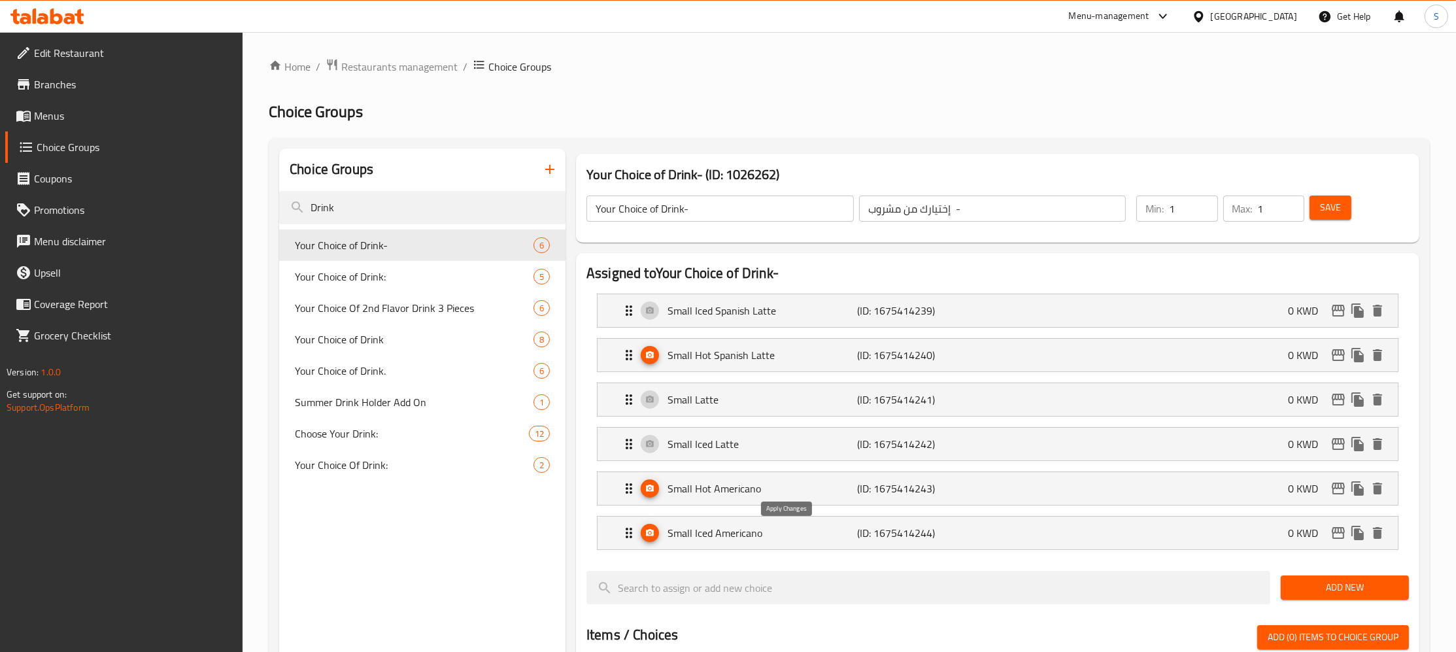
type input "صغير لاتيه المثلج"
click at [1330, 216] on span "Save" at bounding box center [1330, 207] width 21 height 16
drag, startPoint x: 1325, startPoint y: 223, endPoint x: 1330, endPoint y: 181, distance: 42.2
click at [1330, 181] on div "Your Choice of Drink- ​ إختيارك من مشروب - ​ Min: 1 ​ Max: 1 ​ Save" at bounding box center [997, 209] width 833 height 58
click at [1333, 212] on span "Save" at bounding box center [1330, 207] width 21 height 16
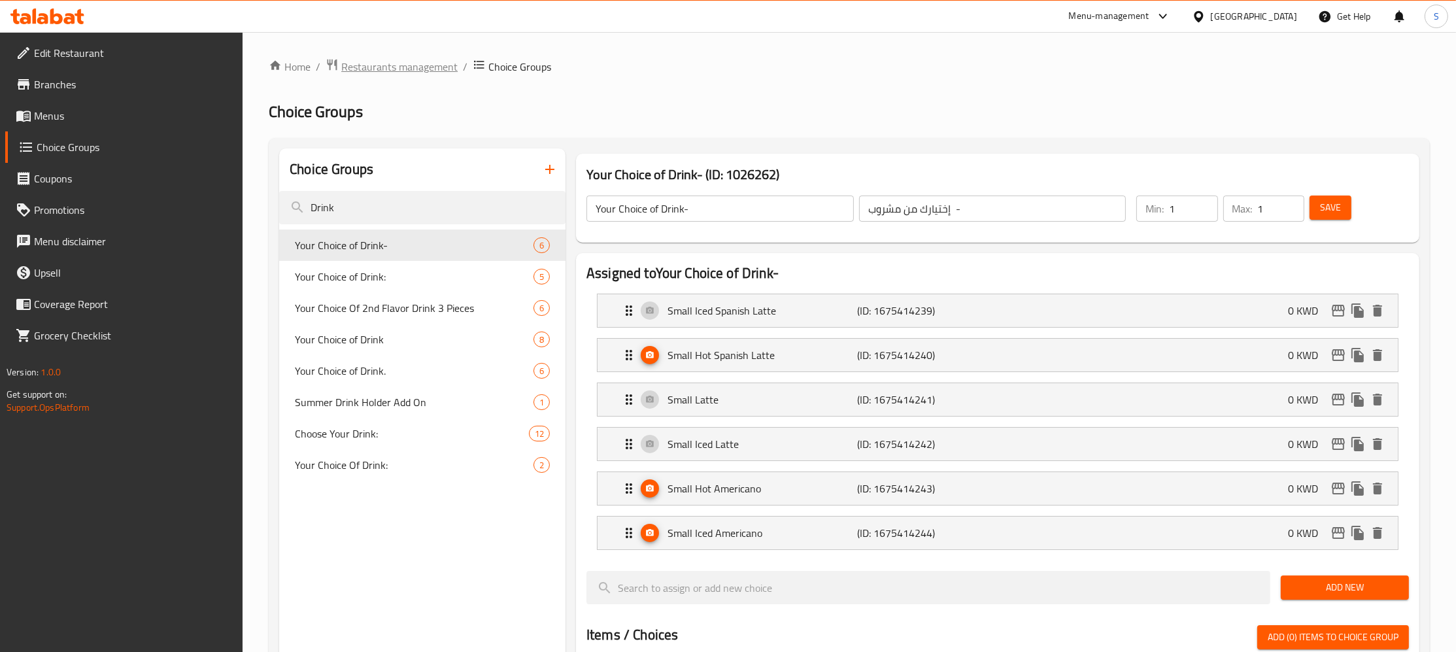
click at [395, 60] on span "Restaurants management" at bounding box center [399, 67] width 116 height 16
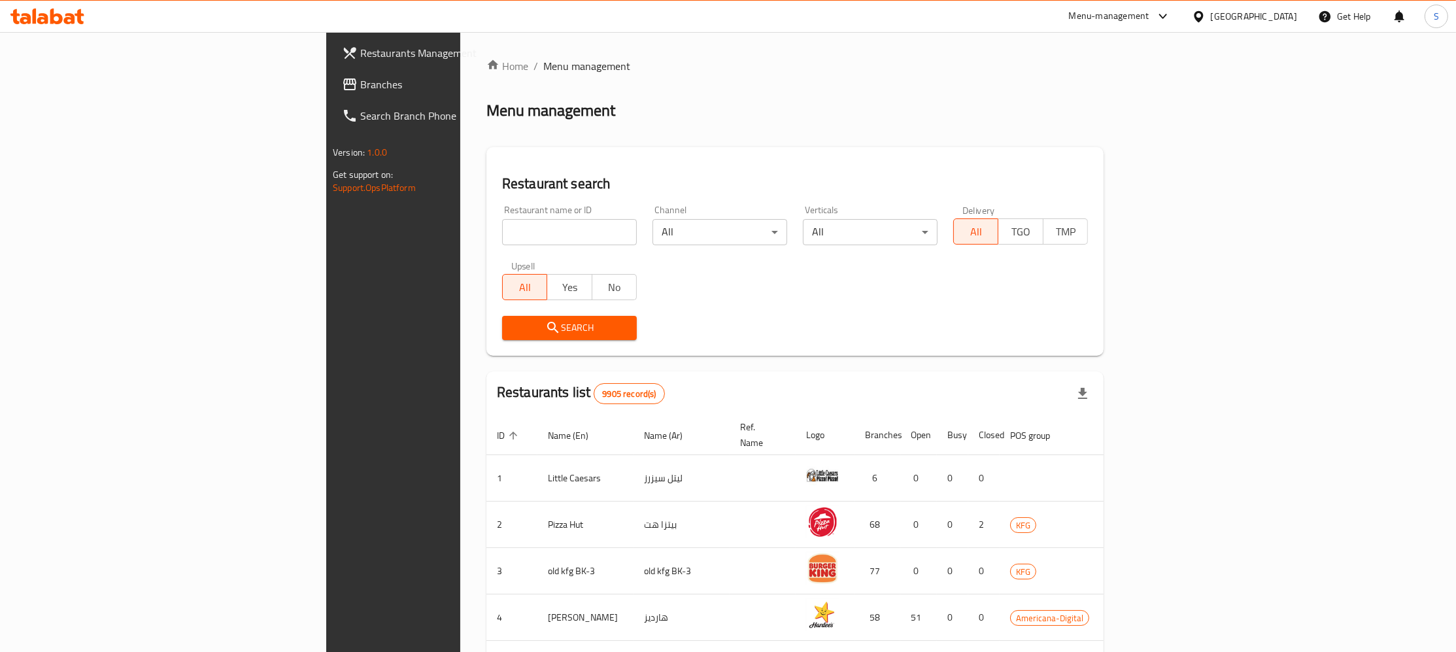
click at [502, 225] on input "search" at bounding box center [569, 232] width 135 height 26
type input "dunkin"
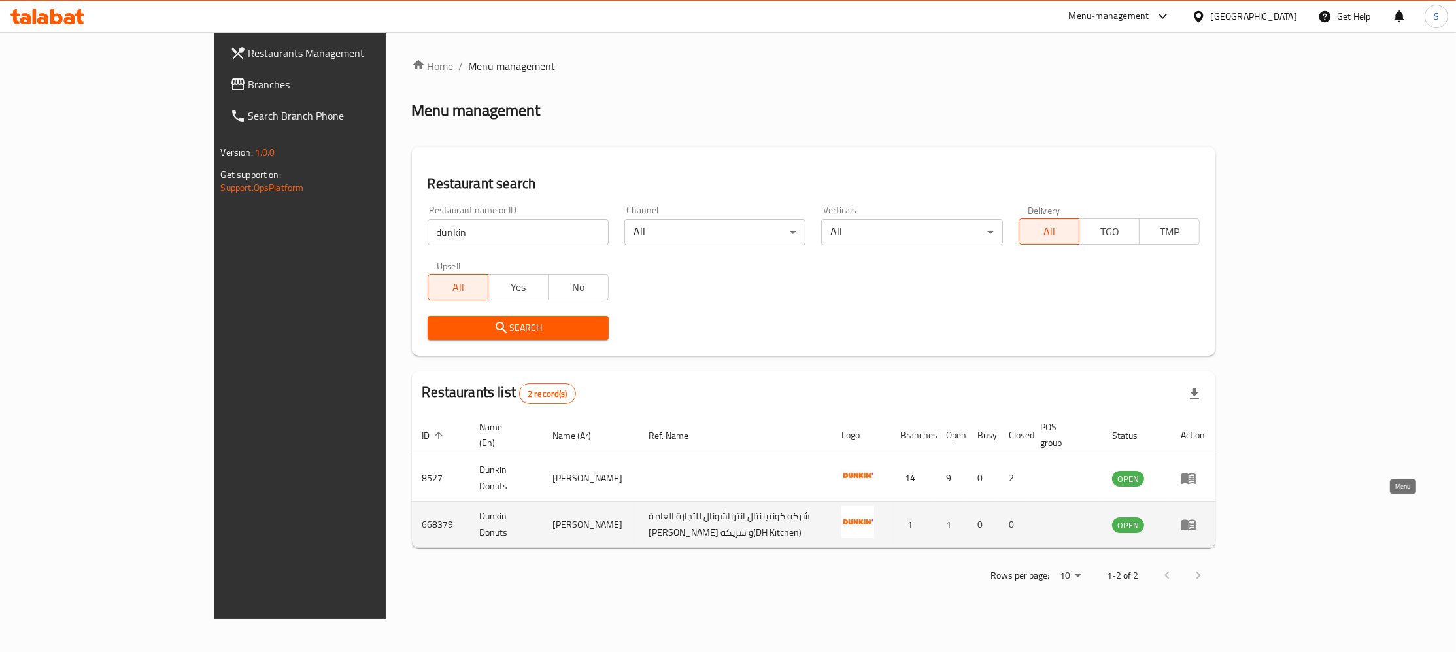
click at [1205, 516] on link "enhanced table" at bounding box center [1192, 524] width 24 height 16
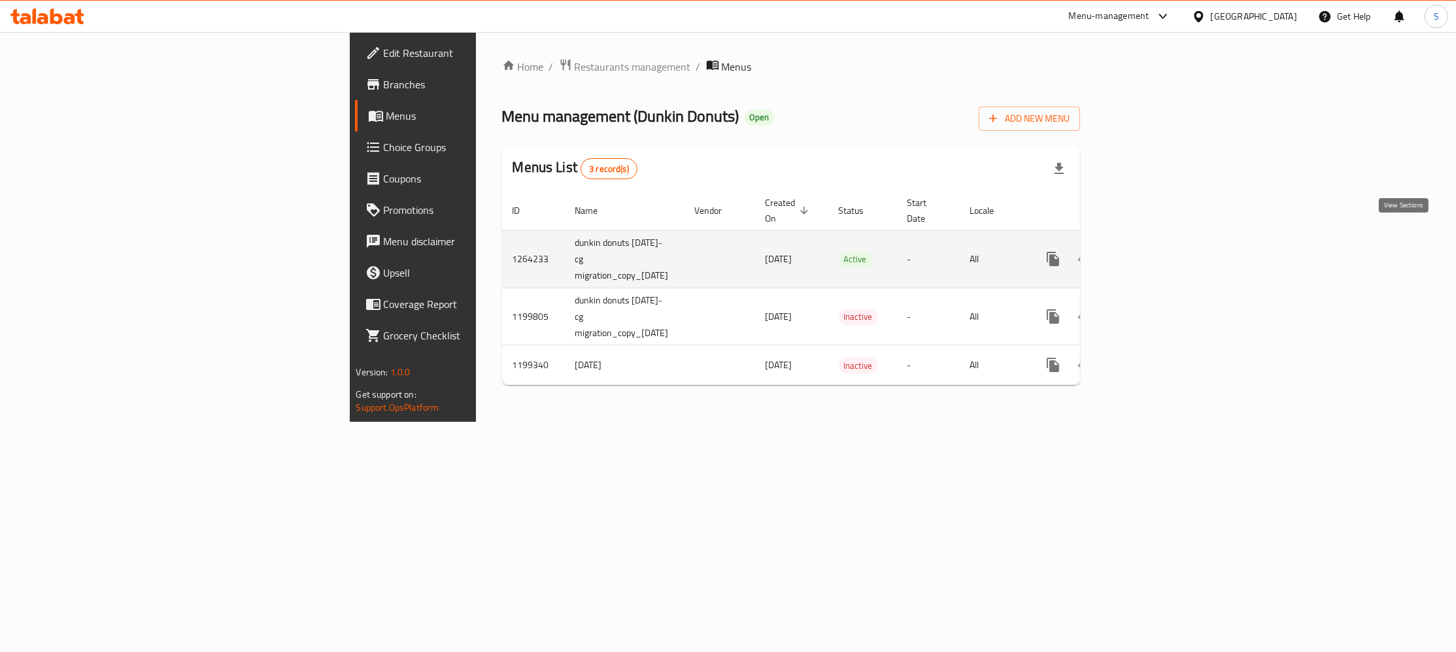
click at [1163, 243] on link "enhanced table" at bounding box center [1146, 258] width 31 height 31
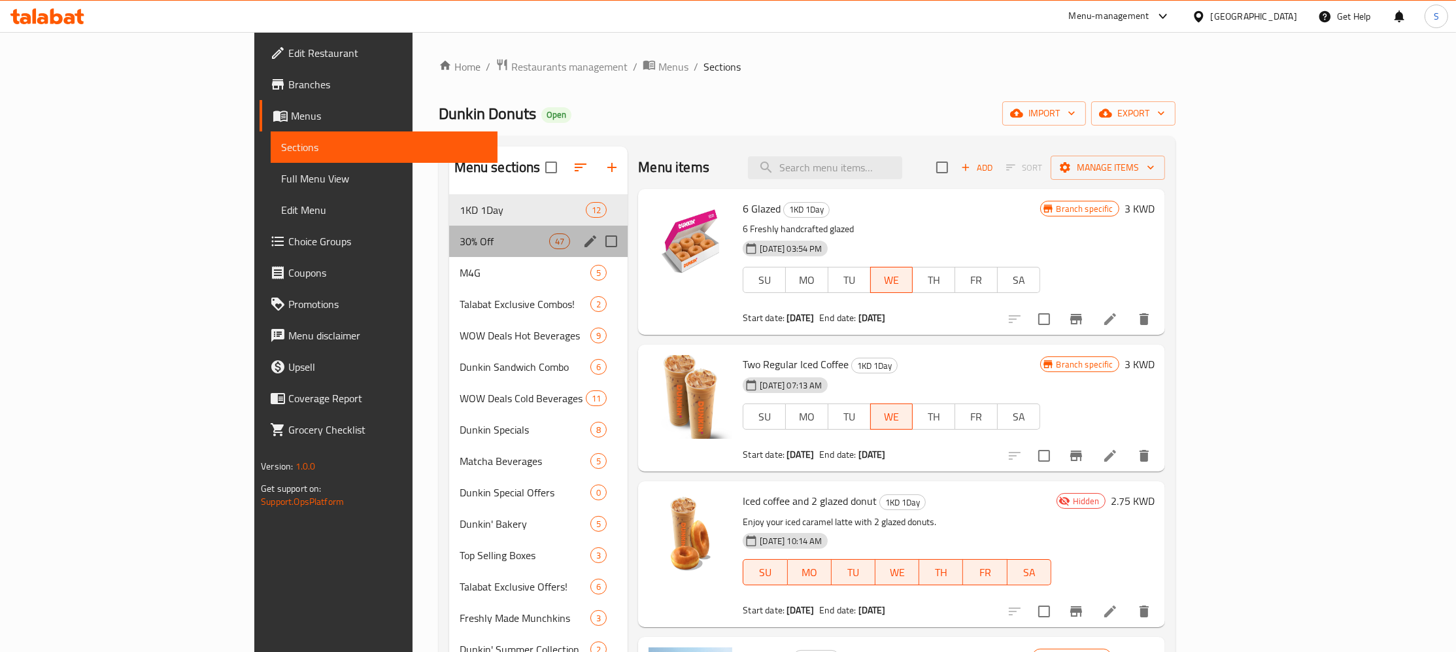
click at [449, 234] on div "30% Off 47" at bounding box center [538, 240] width 179 height 31
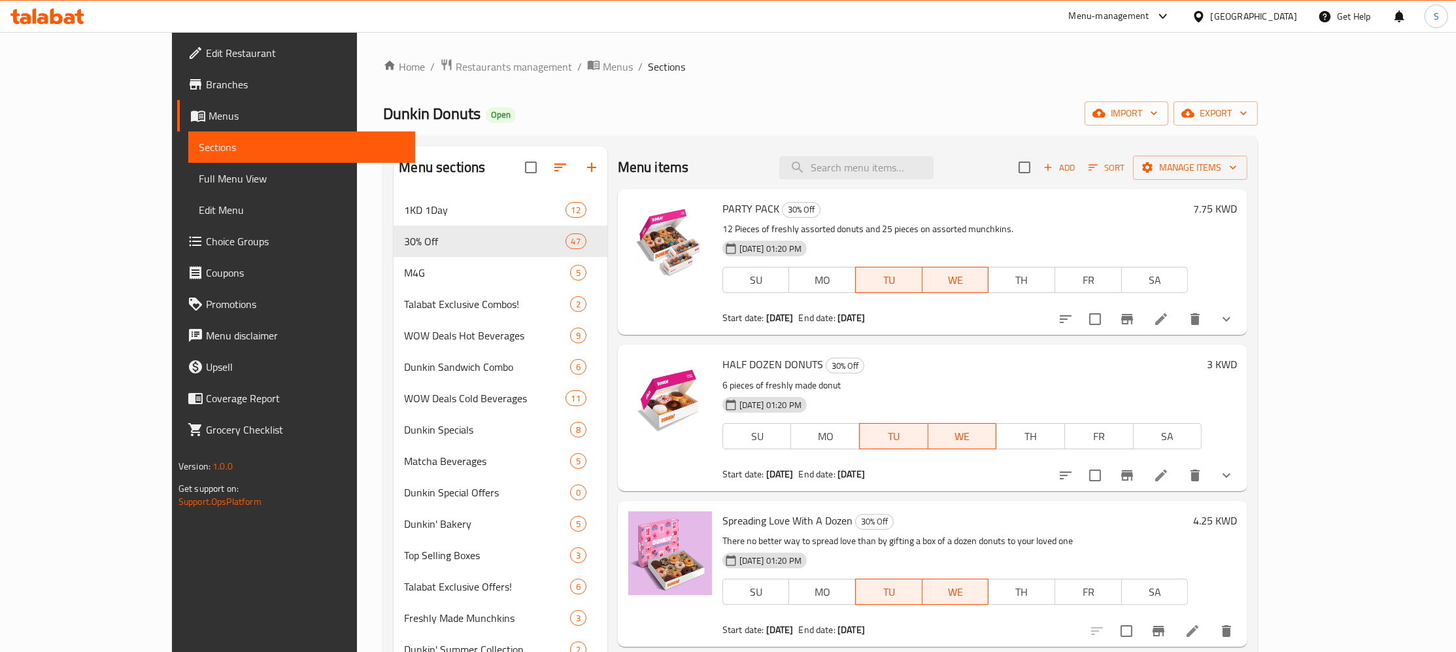
click at [1038, 167] on input "checkbox" at bounding box center [1023, 167] width 27 height 27
checkbox input "true"
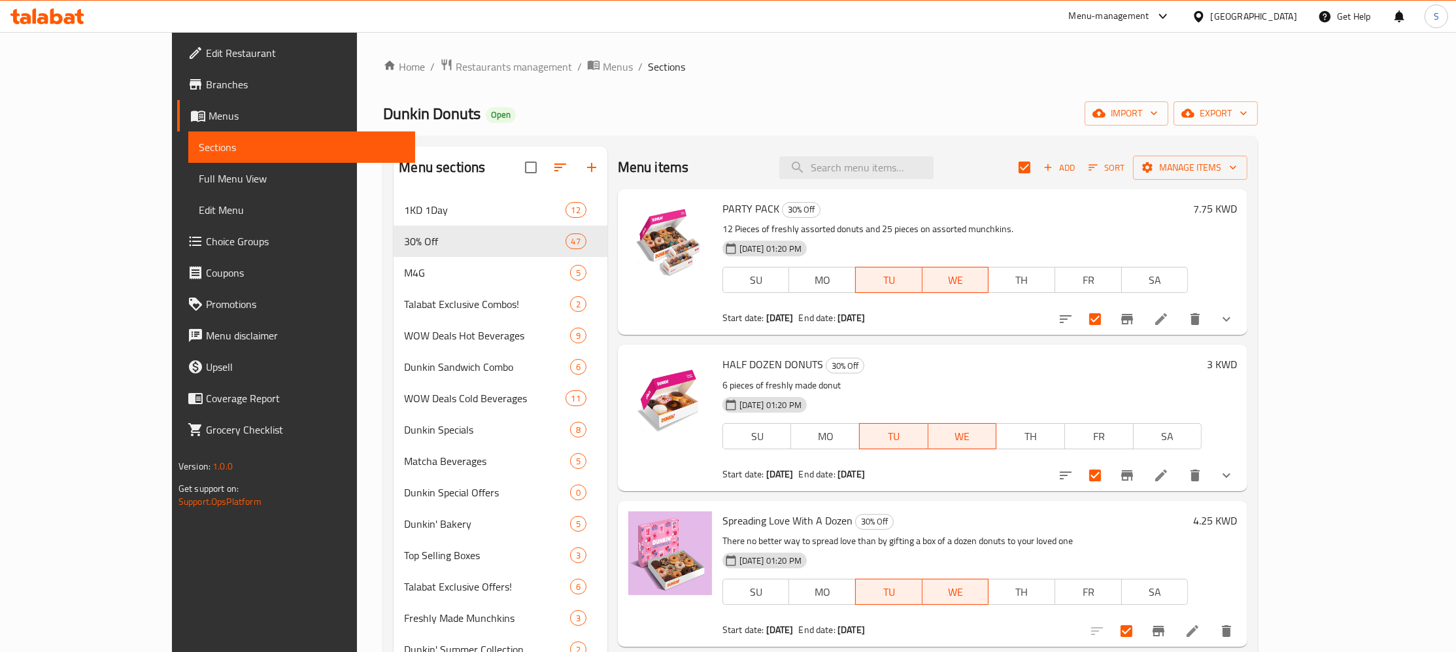
checkbox input "true"
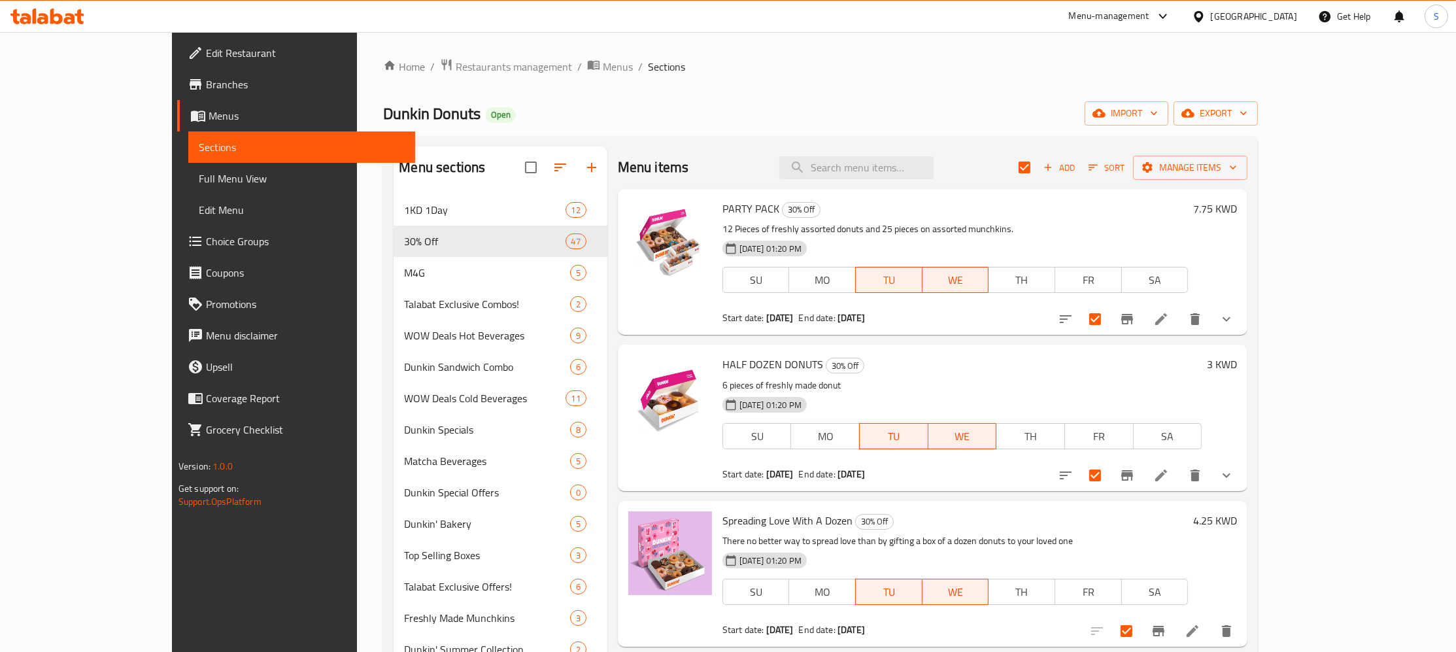
checkbox input "true"
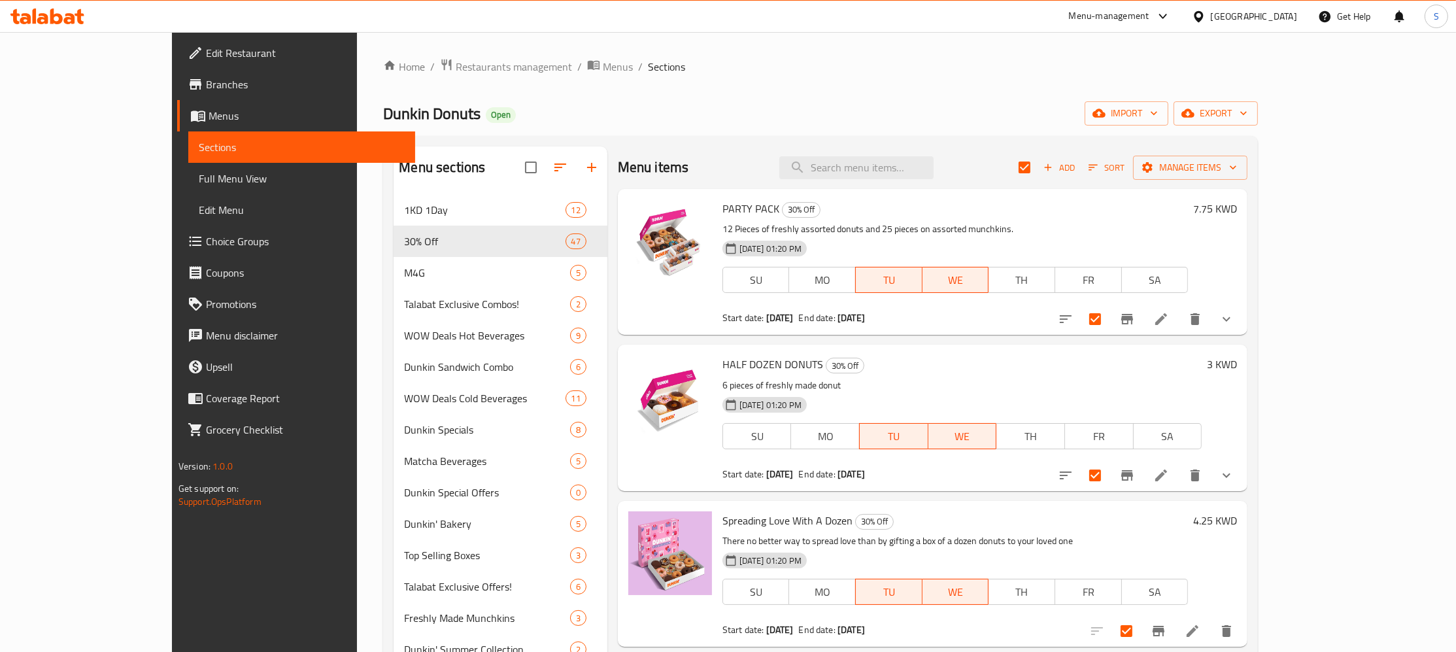
checkbox input "true"
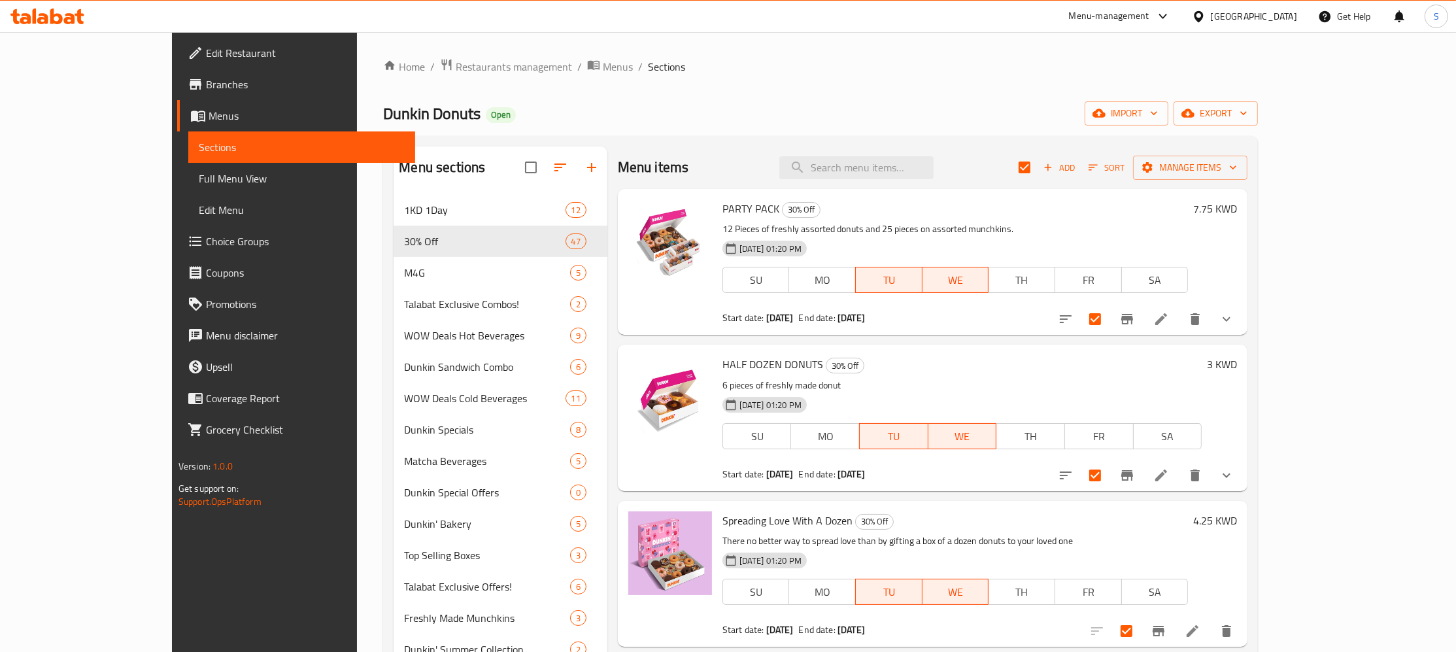
checkbox input "true"
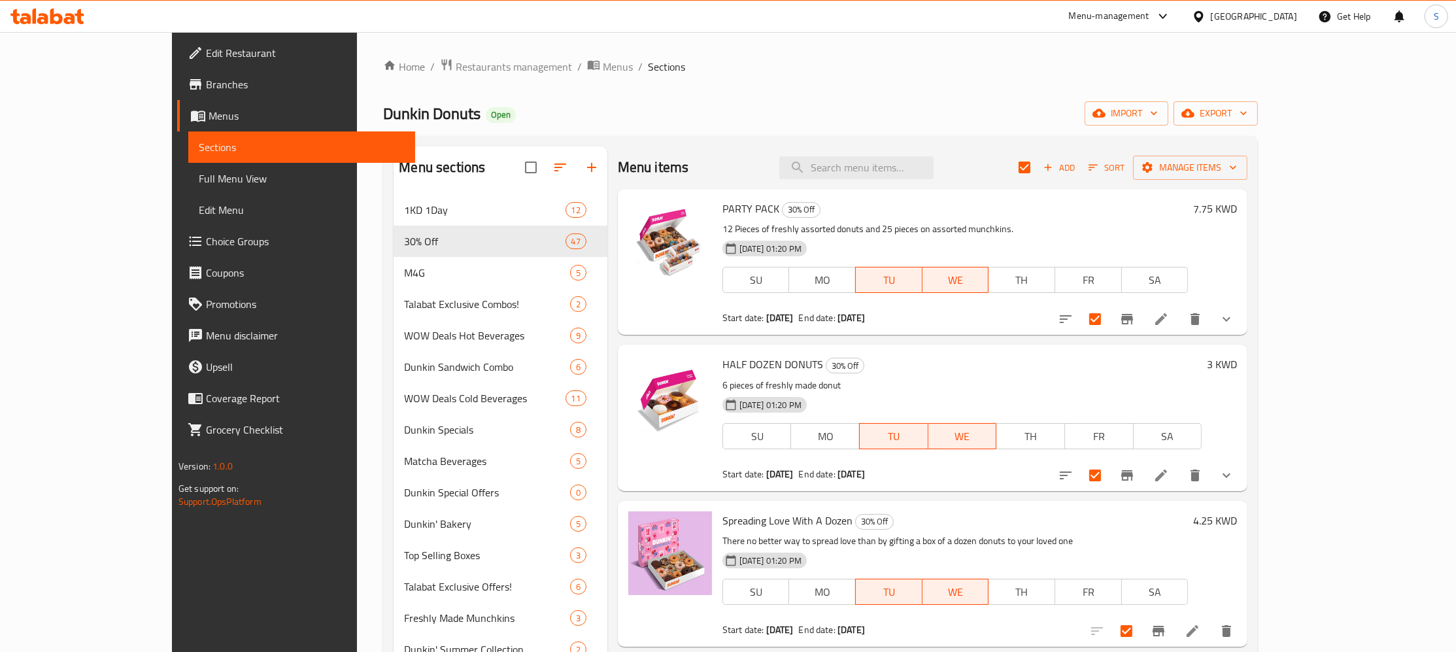
checkbox input "true"
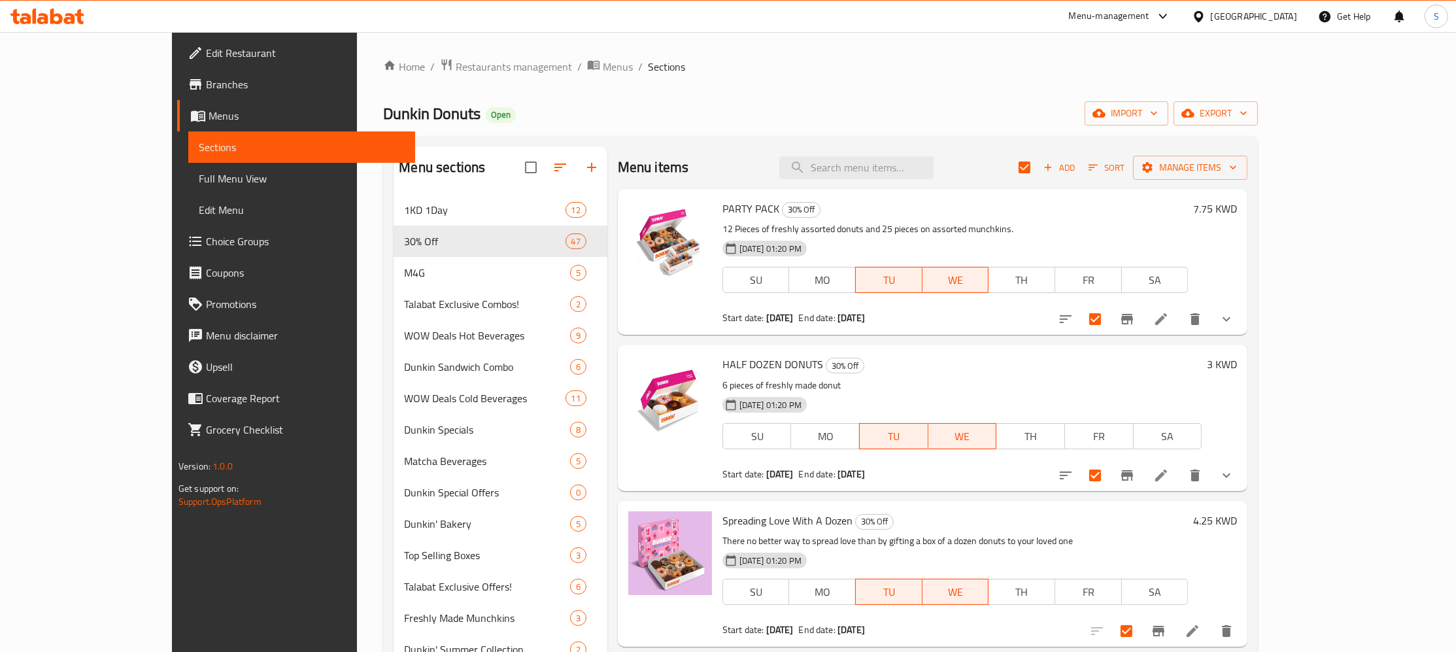
checkbox input "true"
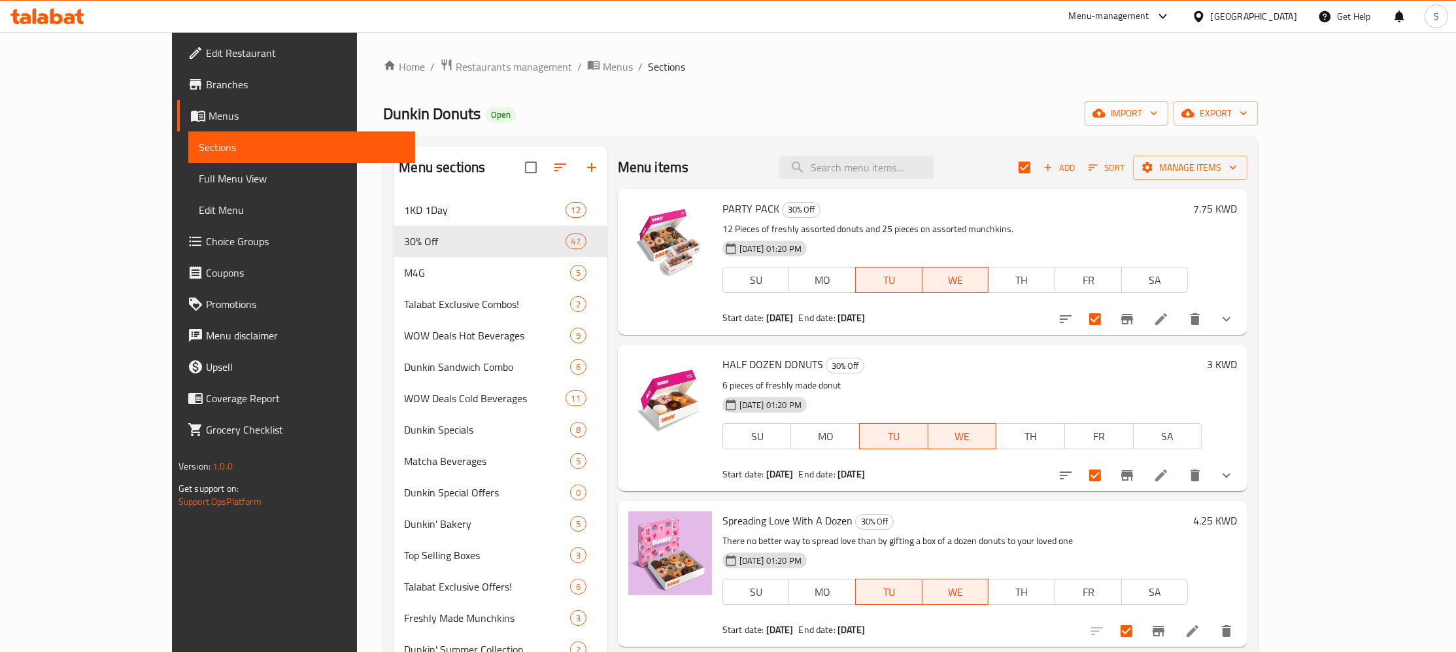
checkbox input "true"
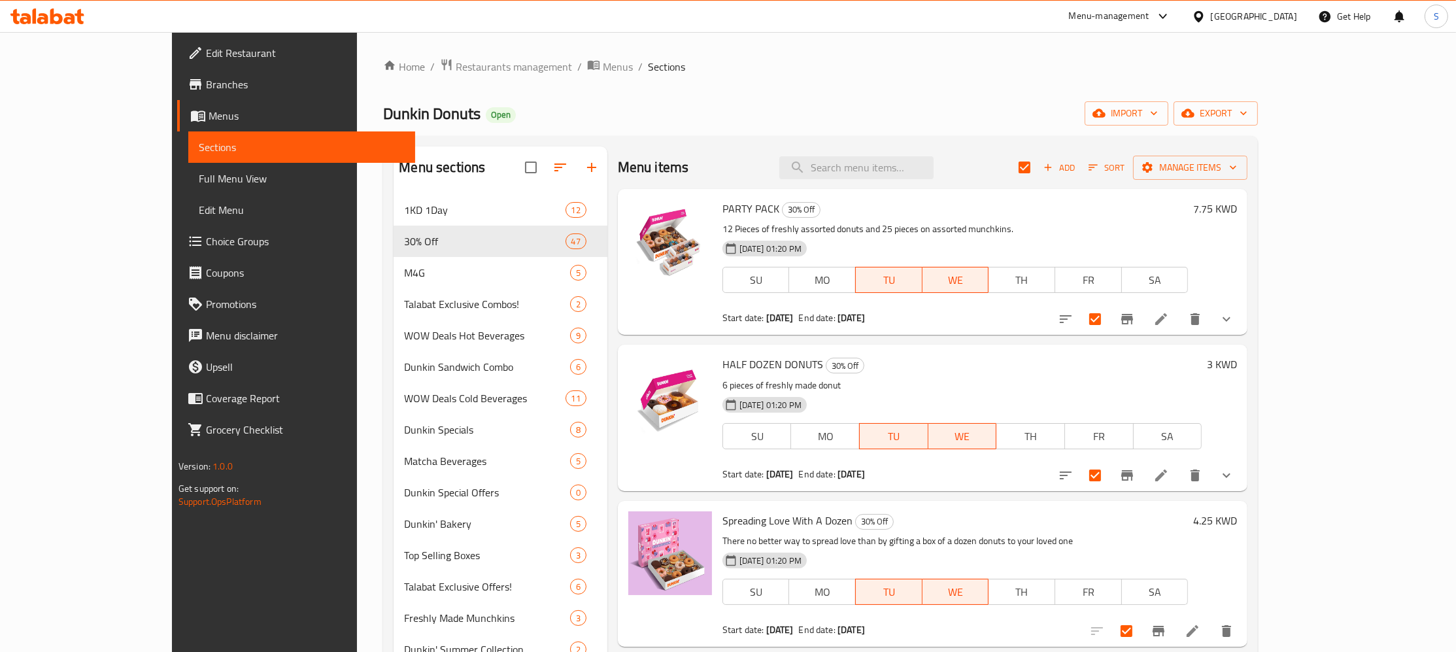
checkbox input "true"
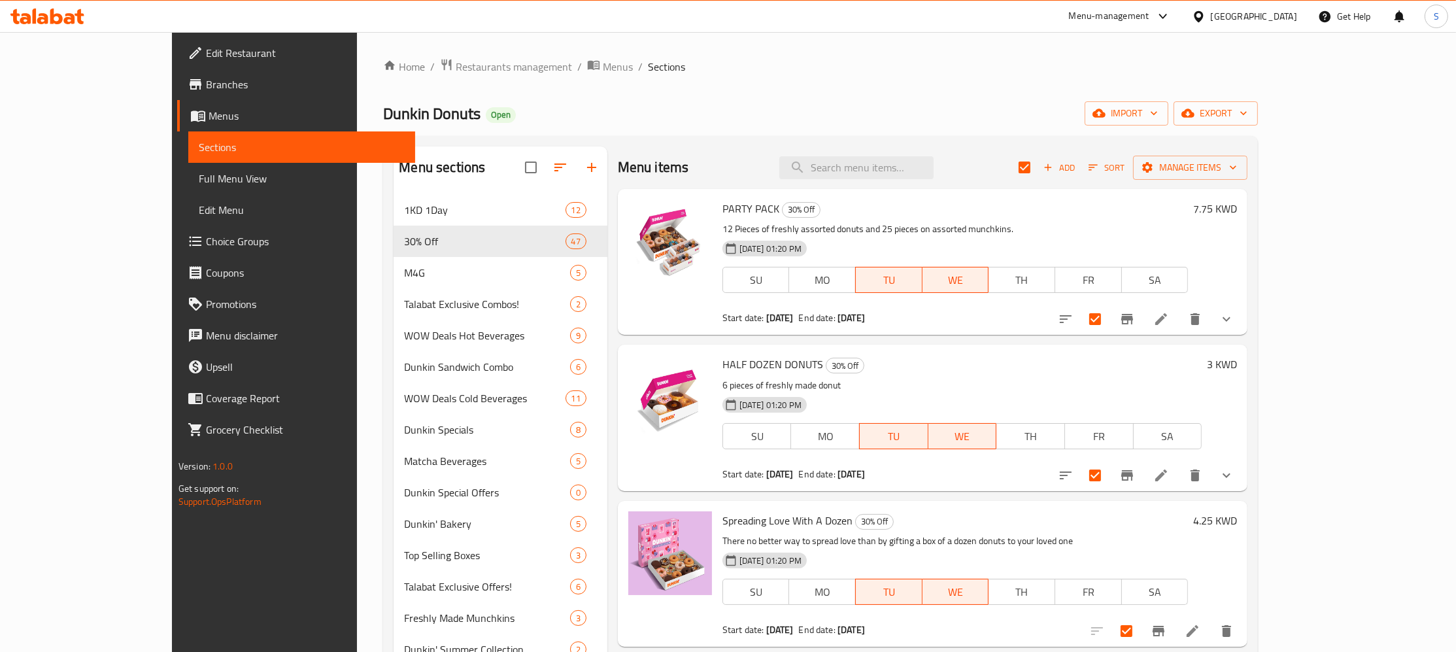
checkbox input "true"
click at [1237, 172] on span "Manage items" at bounding box center [1189, 167] width 93 height 16
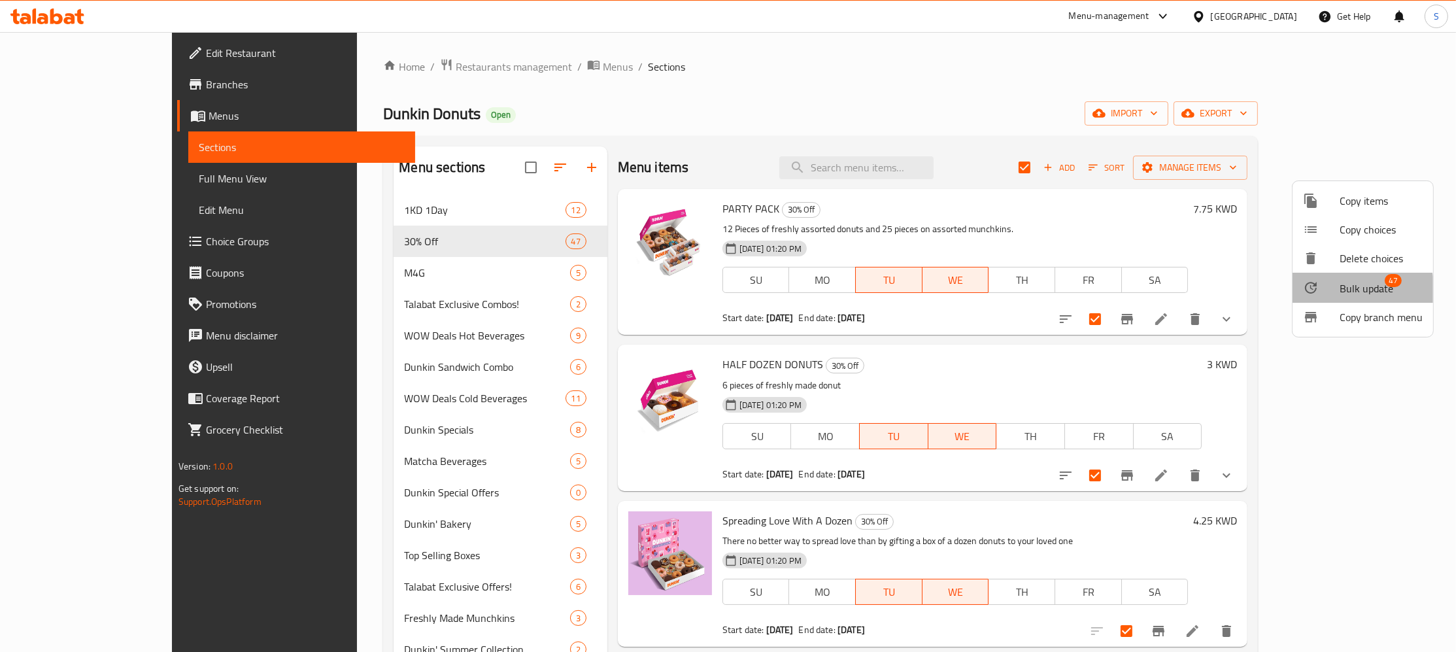
click at [1358, 290] on span "Bulk update" at bounding box center [1366, 288] width 54 height 16
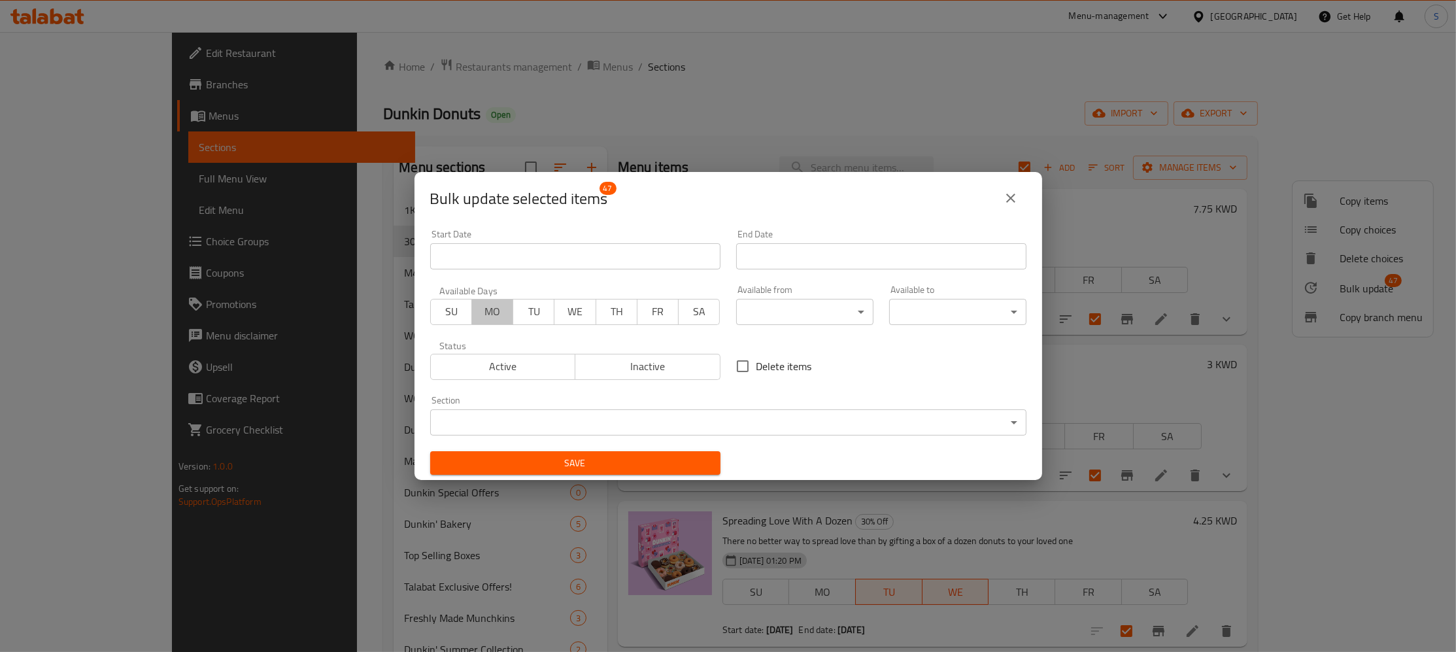
click at [502, 309] on span "MO" at bounding box center [492, 311] width 31 height 19
click at [533, 316] on span "TU" at bounding box center [533, 311] width 31 height 19
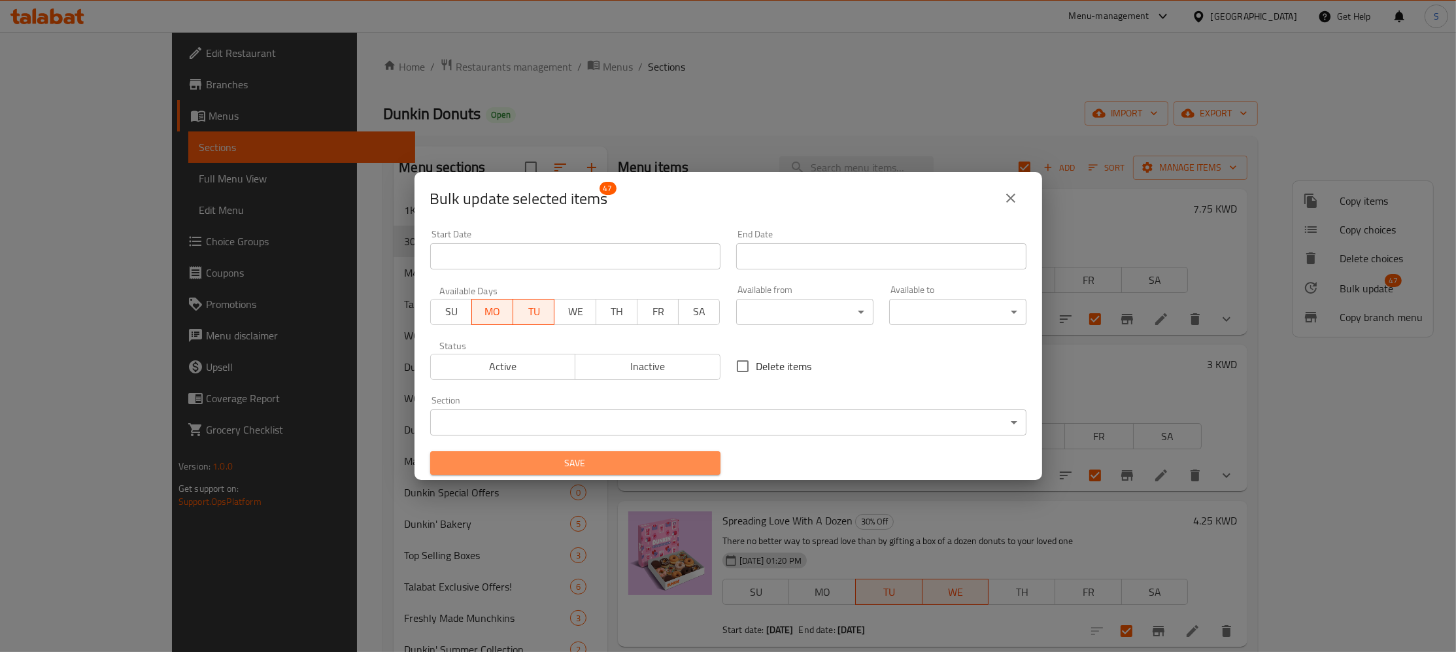
click at [607, 455] on span "Save" at bounding box center [575, 463] width 269 height 16
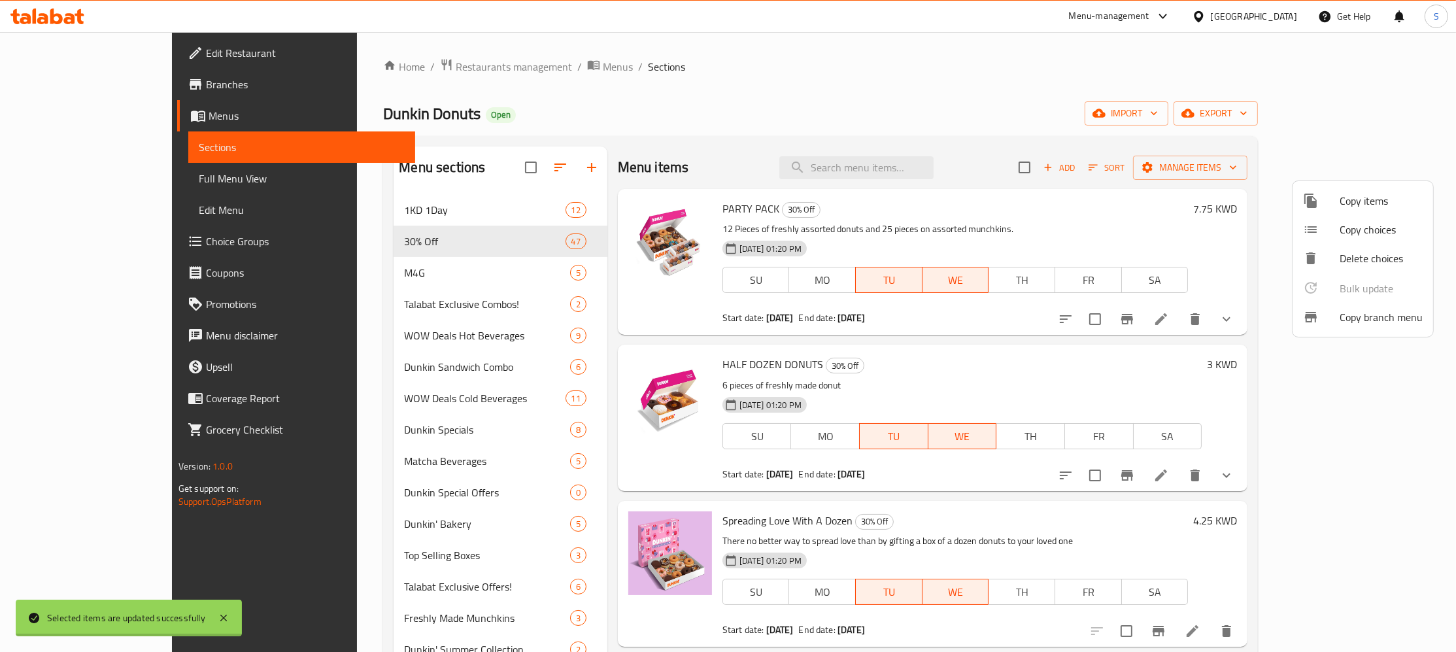
checkbox input "false"
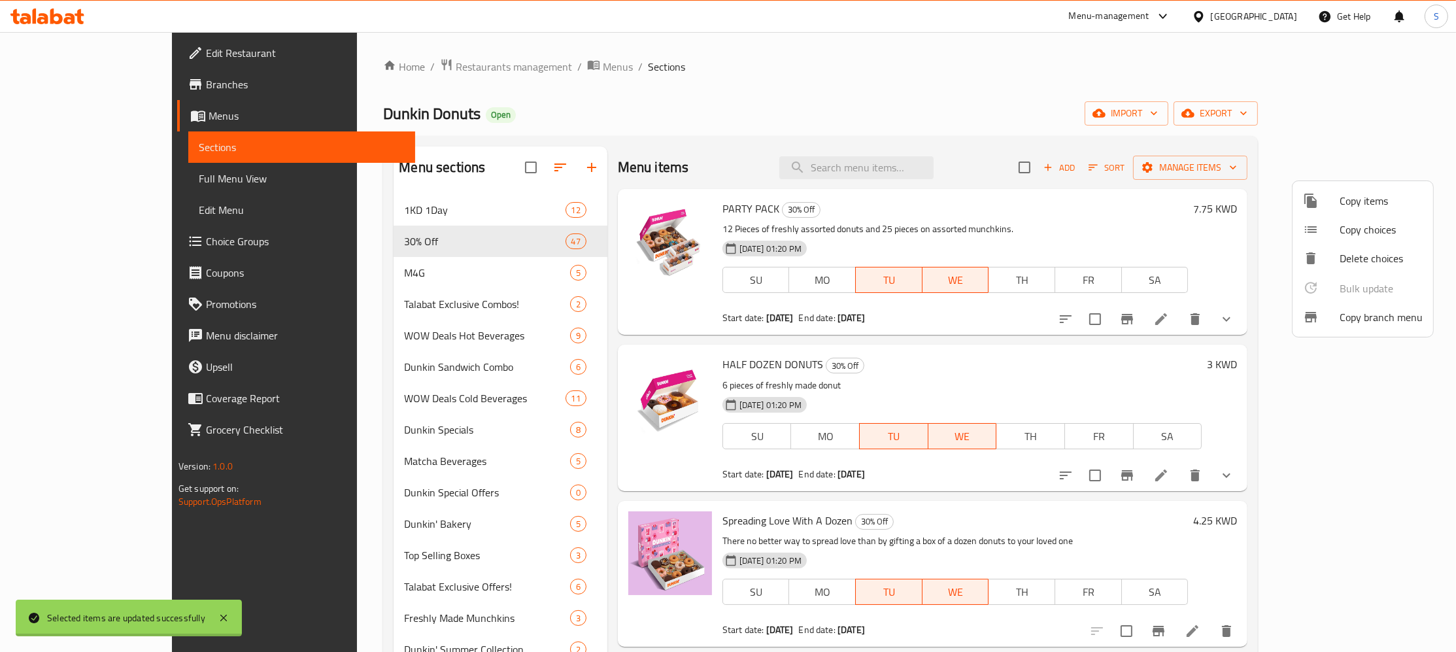
checkbox input "false"
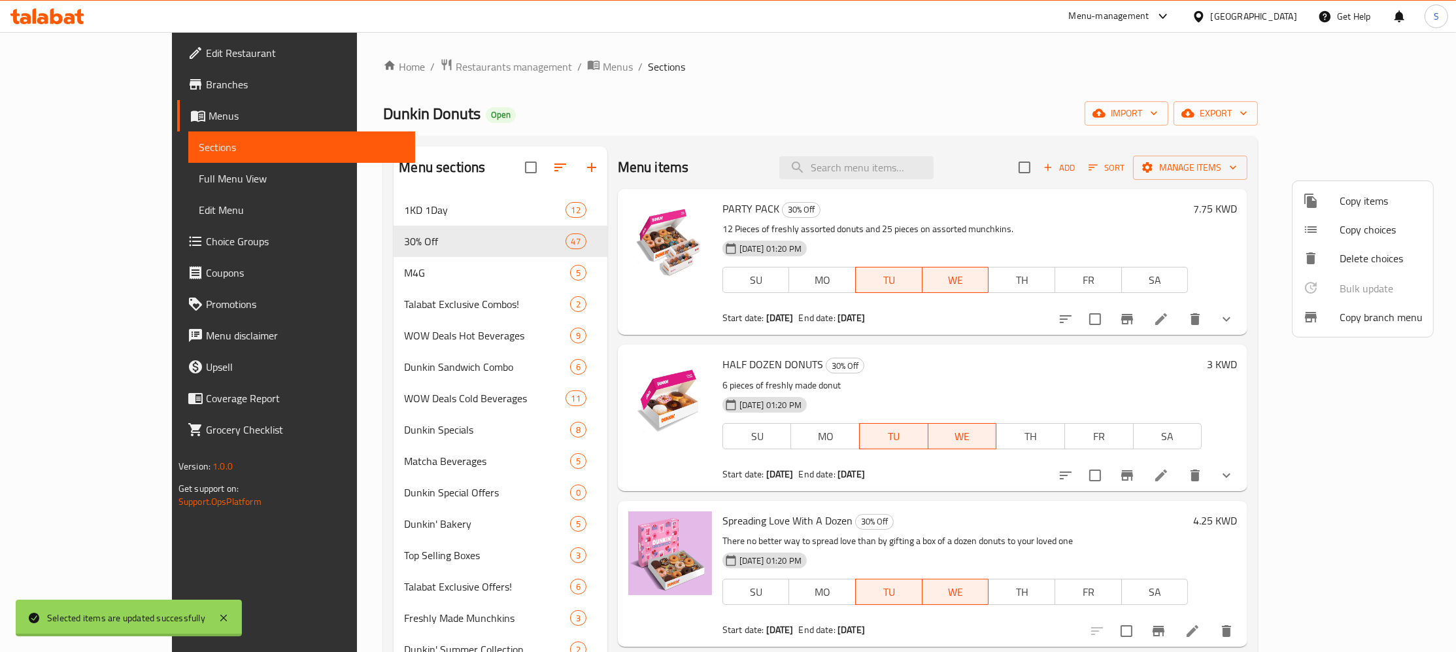
checkbox input "false"
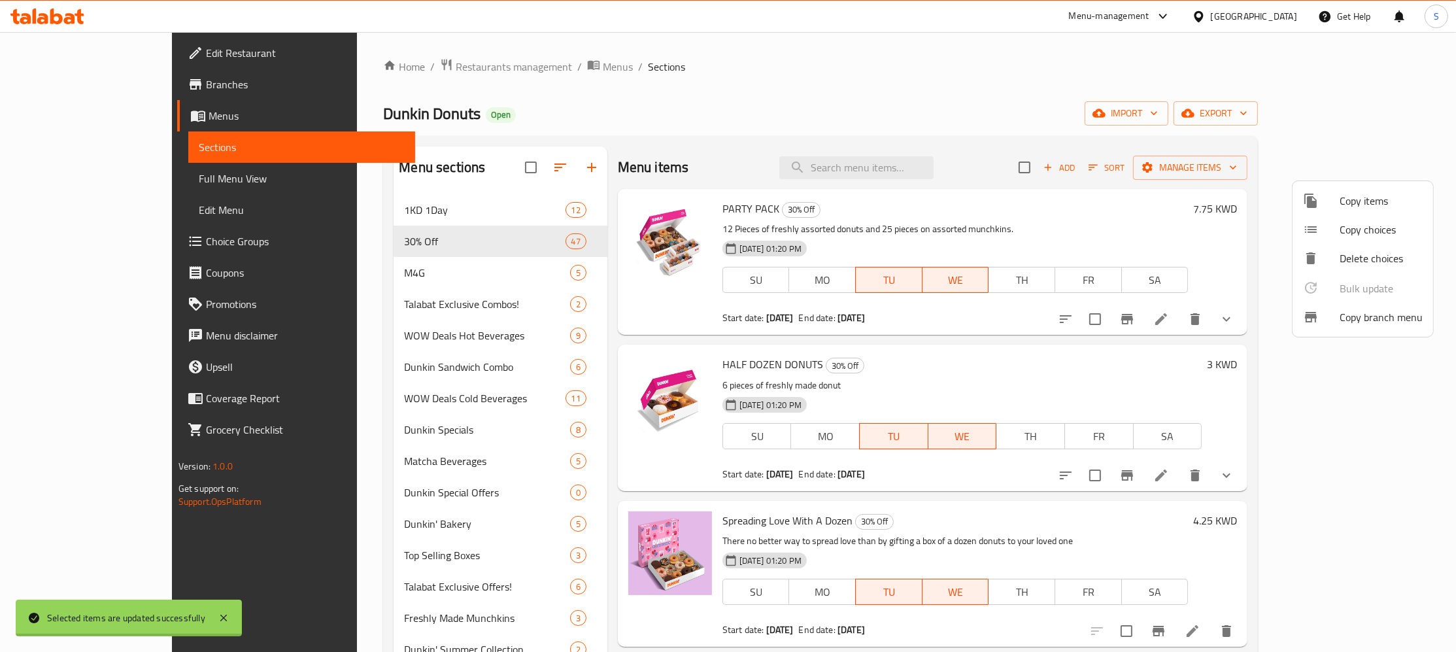
checkbox input "false"
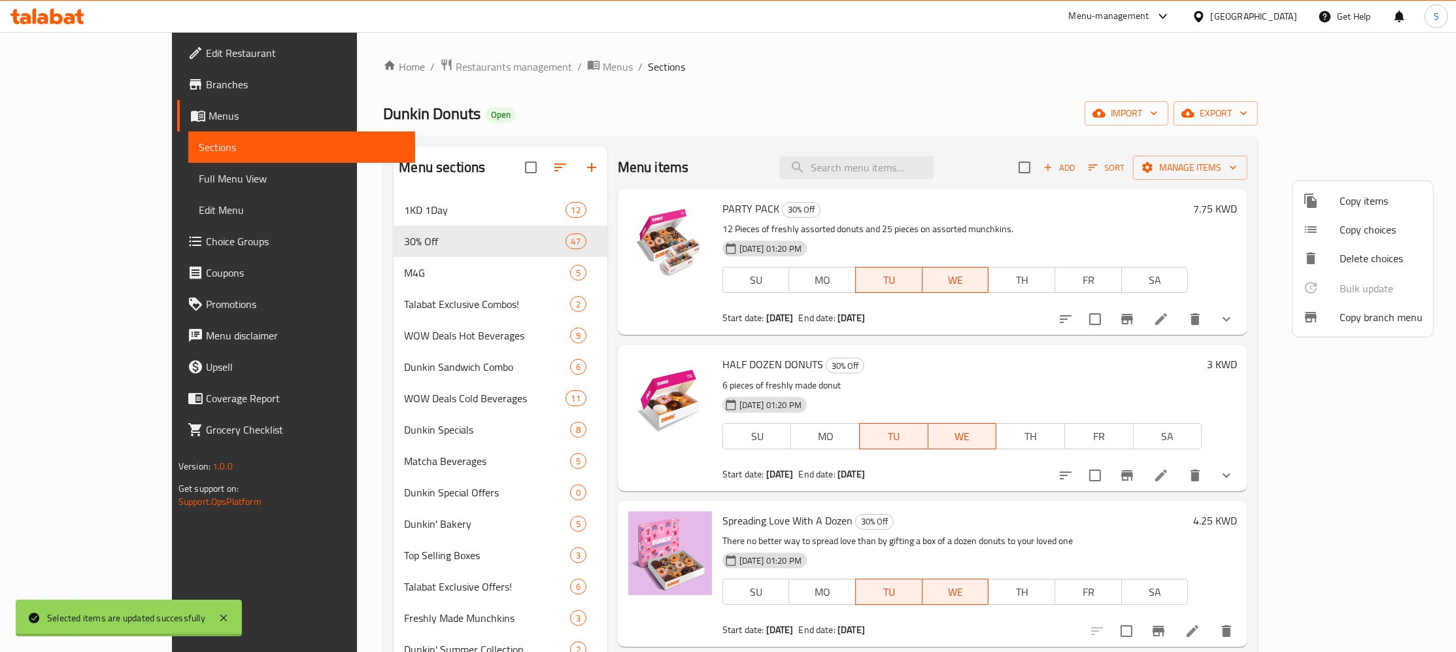
checkbox input "false"
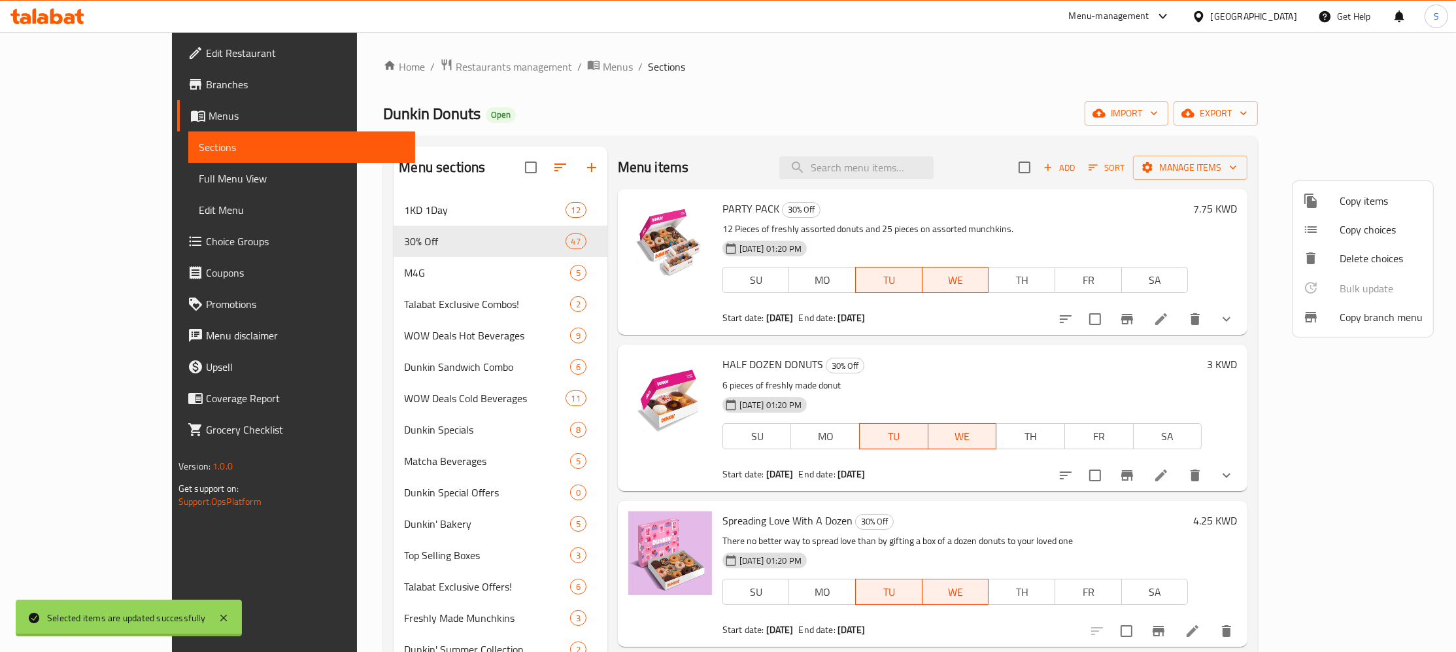
checkbox input "false"
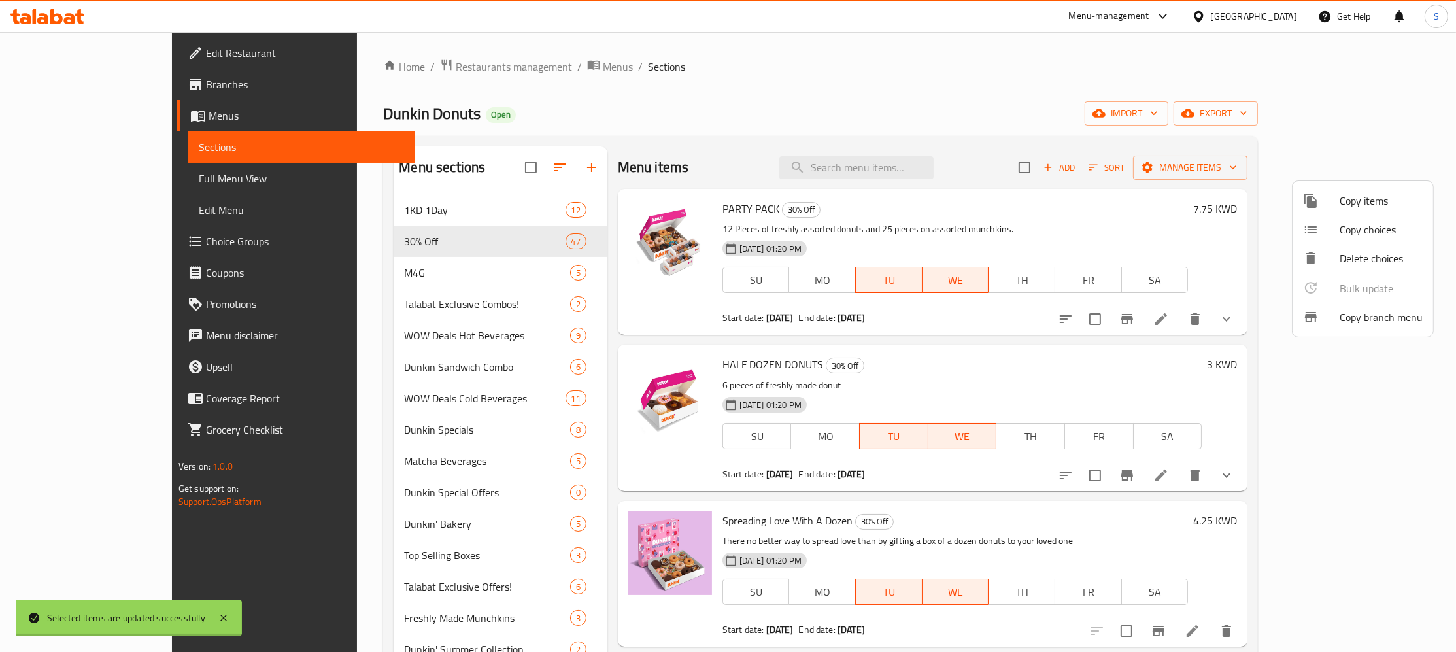
checkbox input "false"
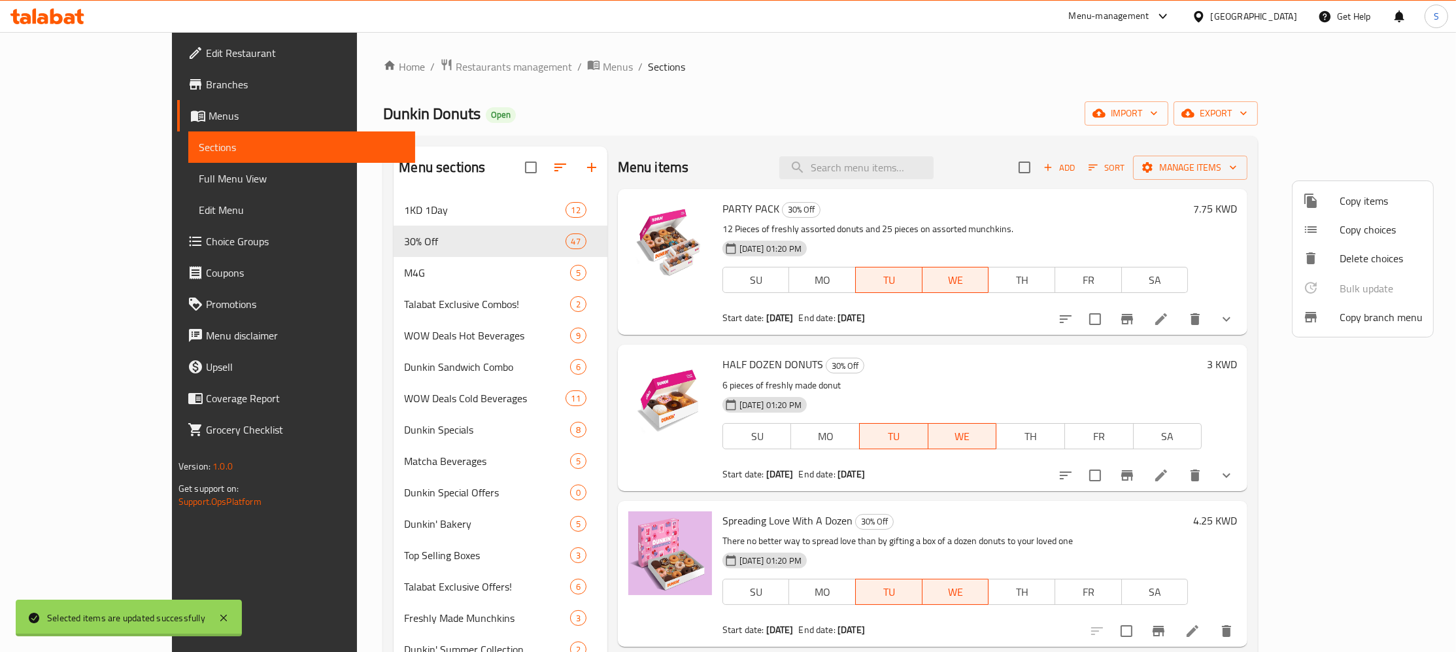
checkbox input "false"
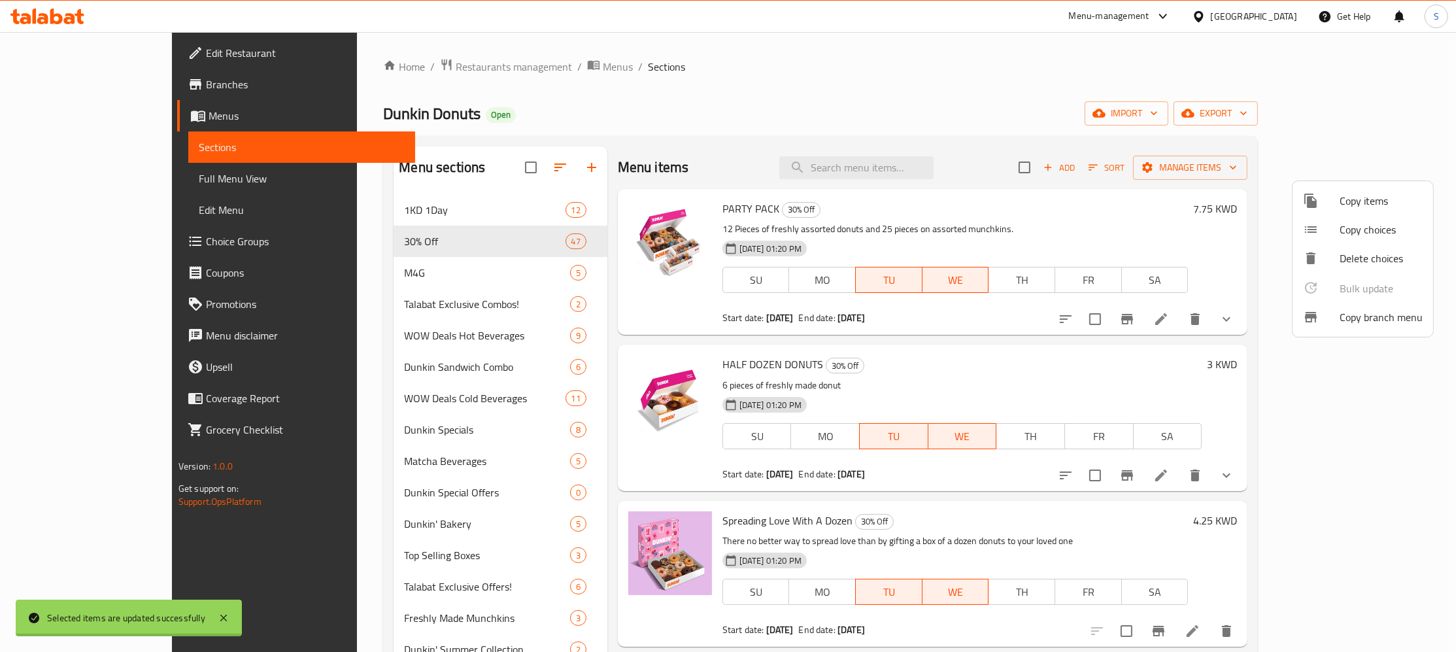
checkbox input "false"
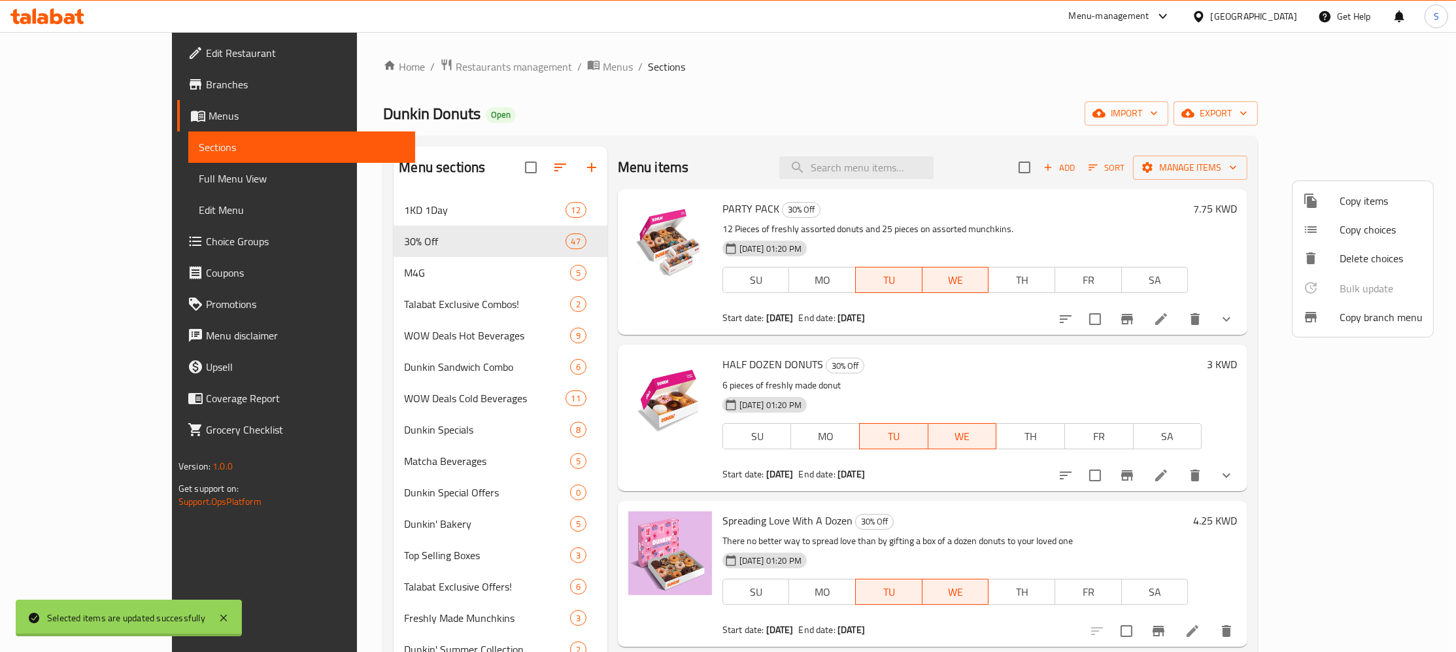
checkbox input "false"
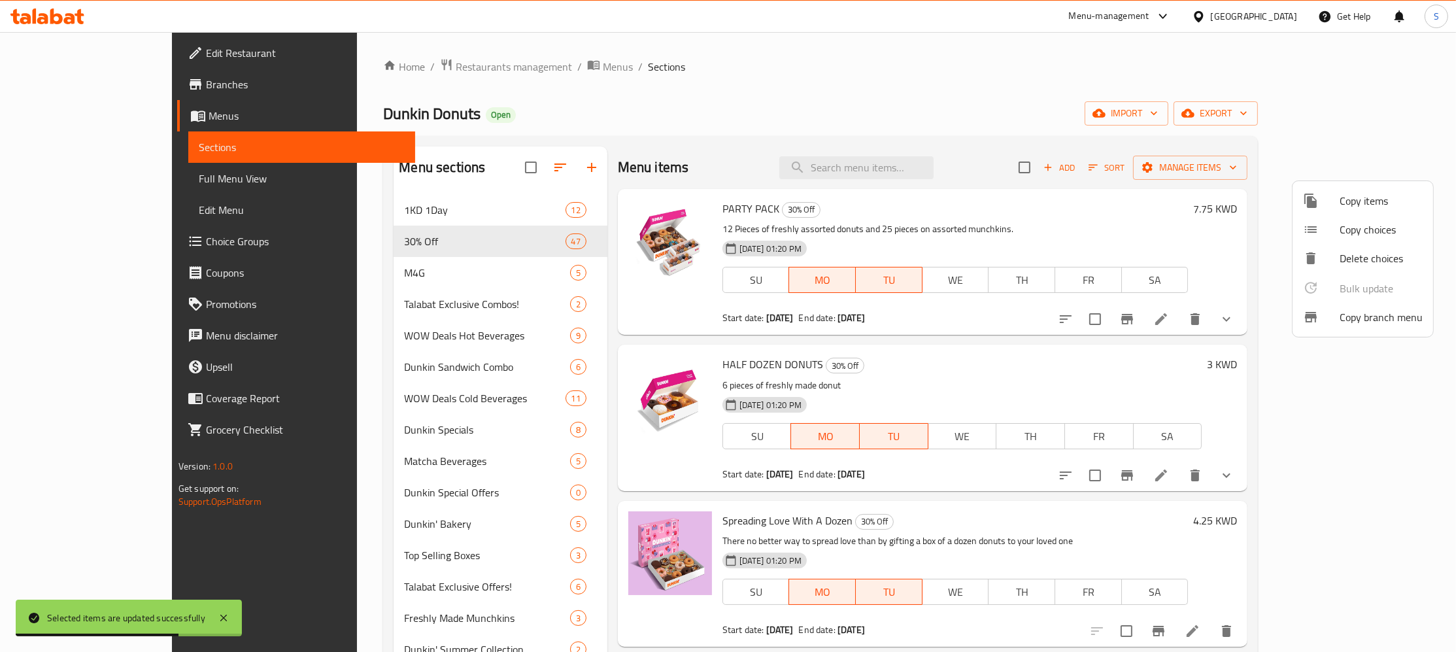
click at [63, 83] on div at bounding box center [728, 326] width 1456 height 652
click at [206, 83] on span "Branches" at bounding box center [305, 84] width 199 height 16
